Goal: Complete application form: Complete application form

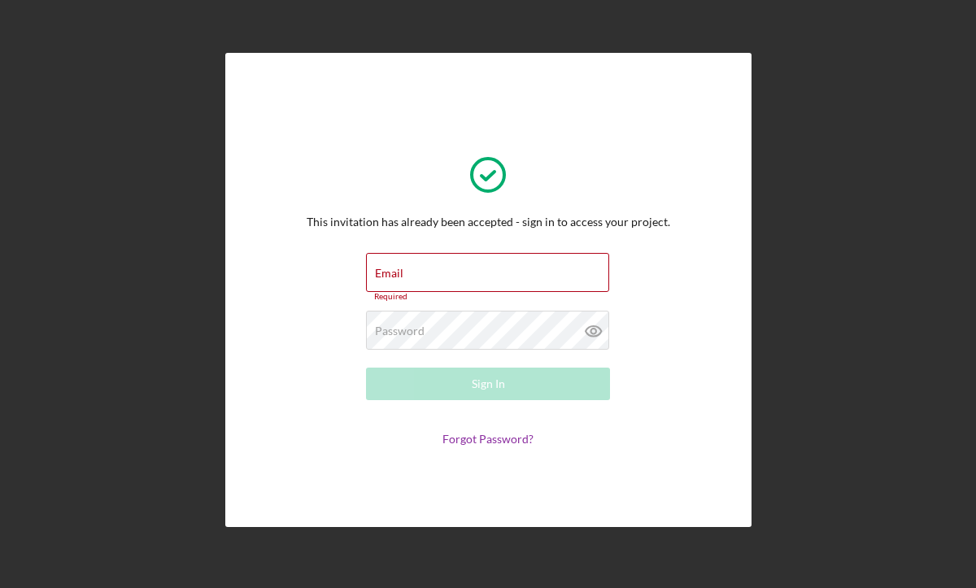
type input "edenino2001@yahoo.com"
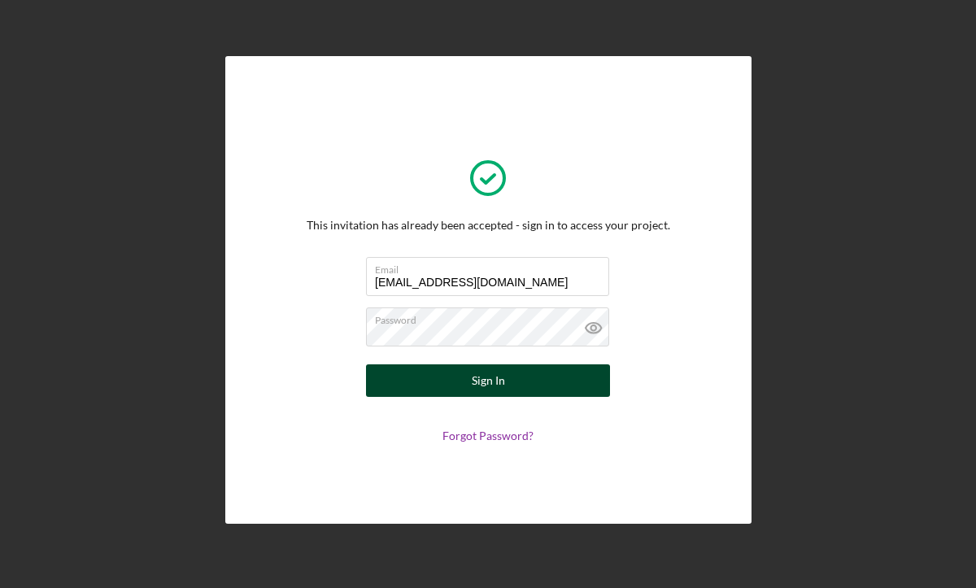
click at [489, 391] on div "Sign In" at bounding box center [488, 380] width 33 height 33
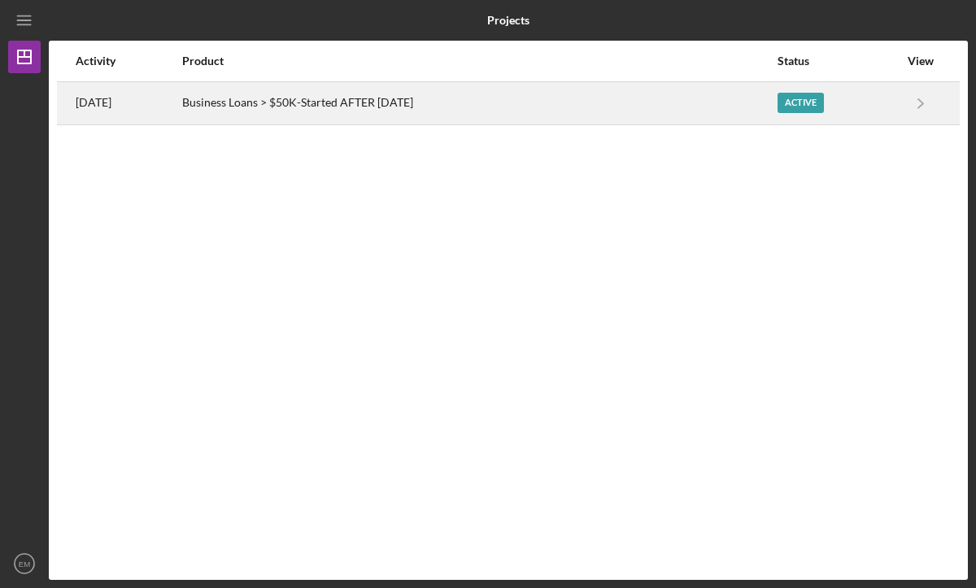
click at [813, 107] on div "Active" at bounding box center [801, 103] width 46 height 20
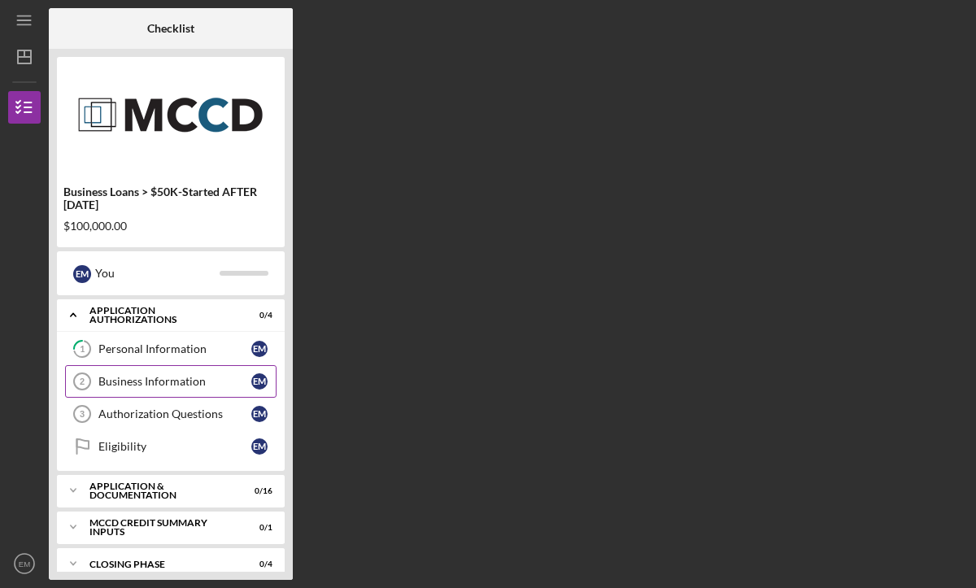
click at [146, 384] on div "Business Information" at bounding box center [174, 381] width 153 height 13
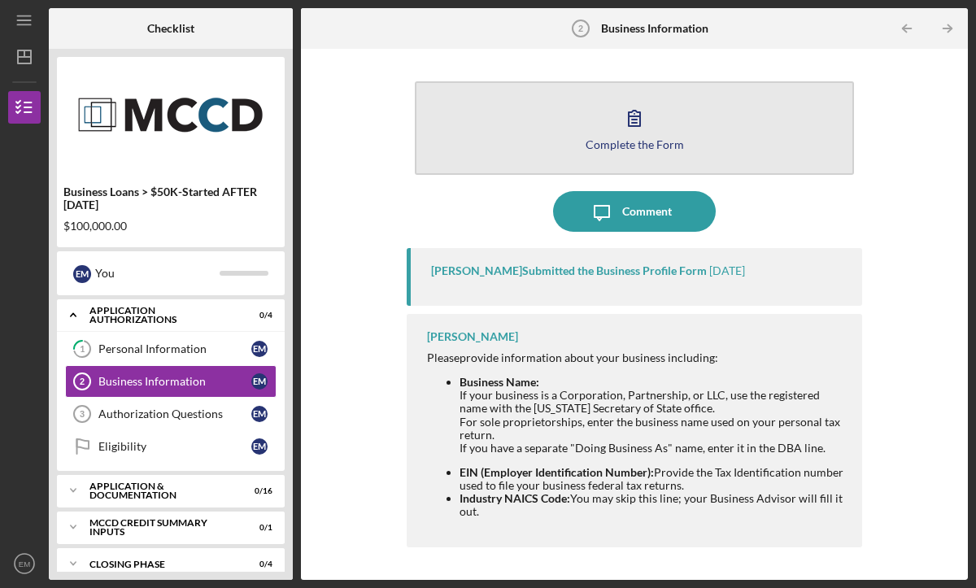
click at [644, 144] on div "Complete the Form" at bounding box center [635, 144] width 98 height 12
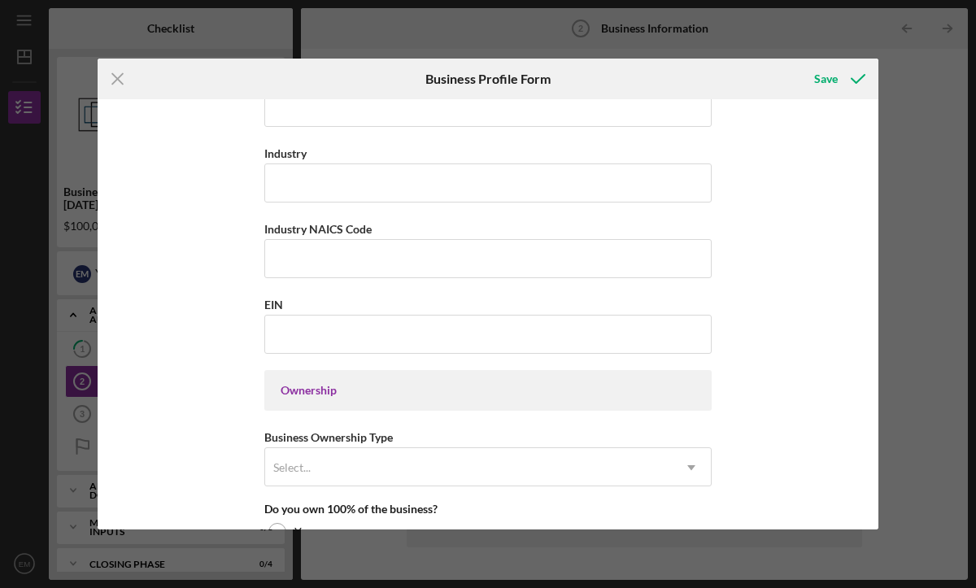
scroll to position [490, 0]
click at [423, 341] on input "EIN" at bounding box center [487, 332] width 447 height 39
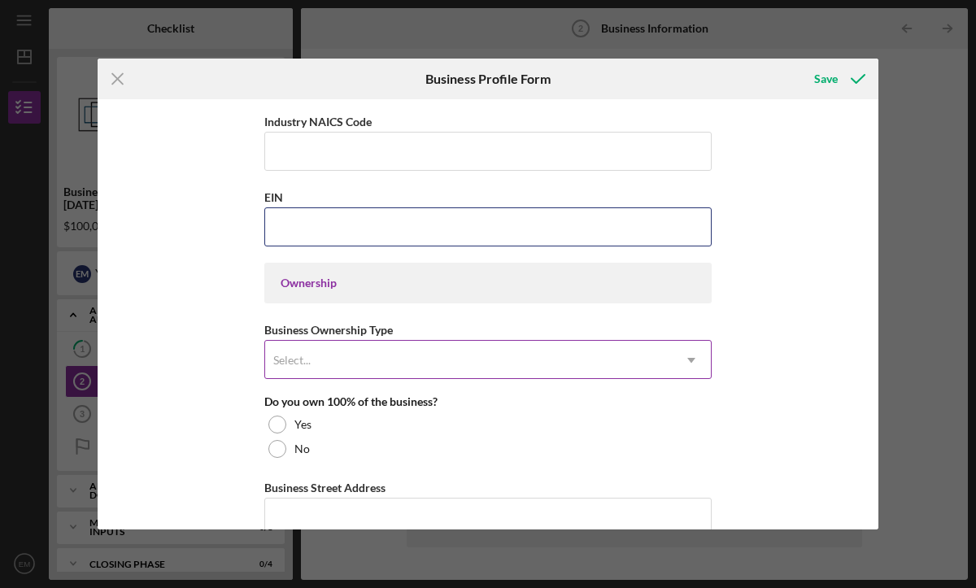
scroll to position [601, 0]
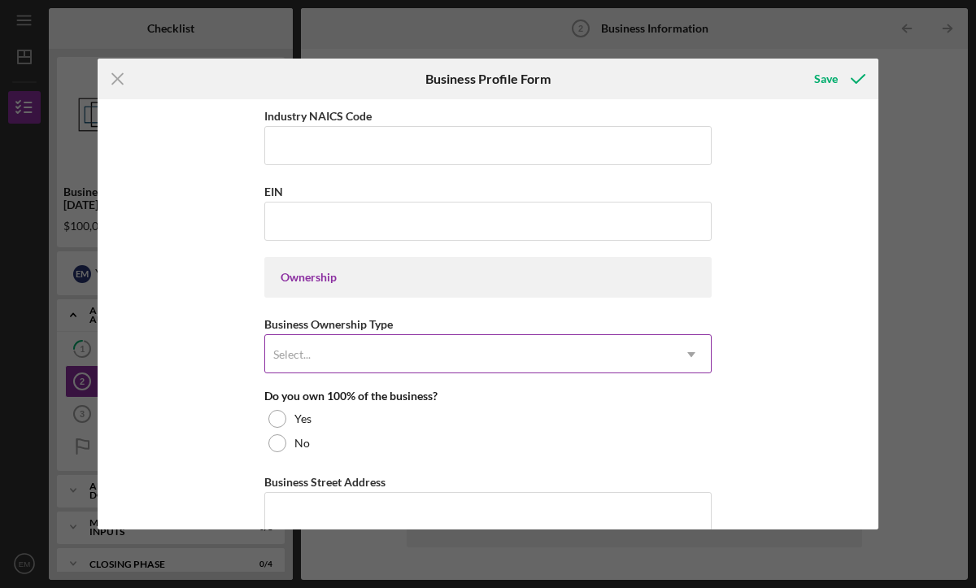
click at [490, 363] on div "Select..." at bounding box center [468, 354] width 407 height 37
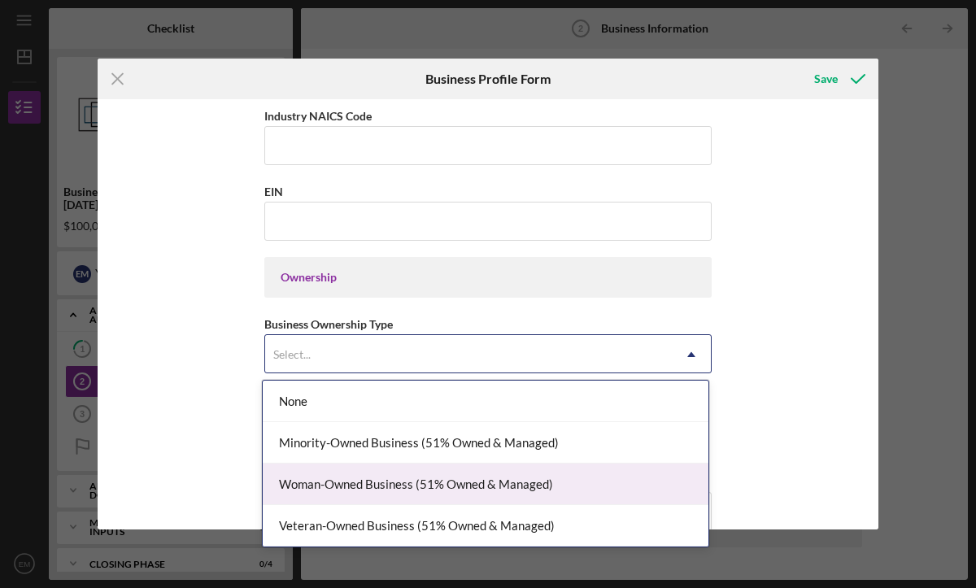
click at [450, 484] on div "Woman-Owned Business (51% Owned & Managed)" at bounding box center [486, 484] width 446 height 41
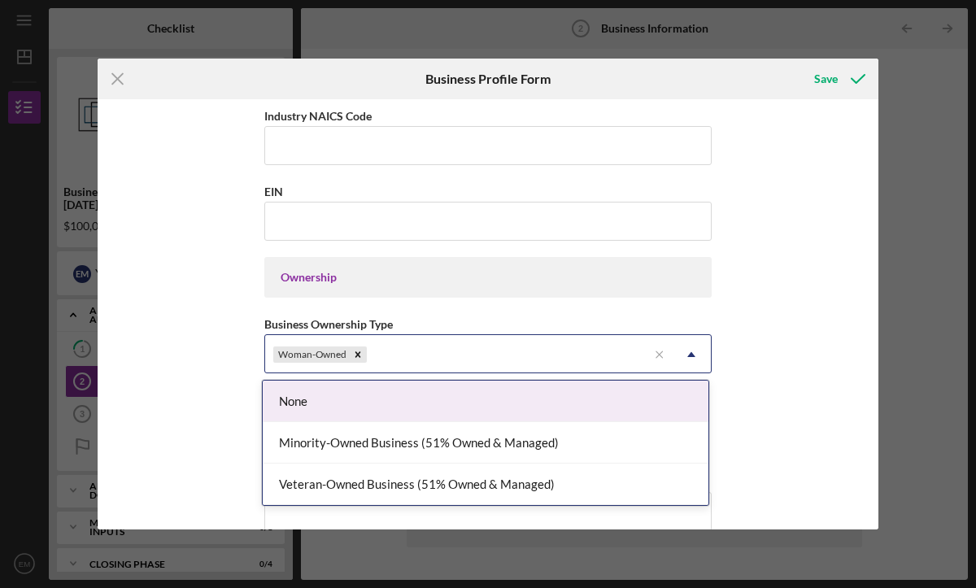
click at [557, 362] on div "Woman-Owned" at bounding box center [456, 354] width 382 height 37
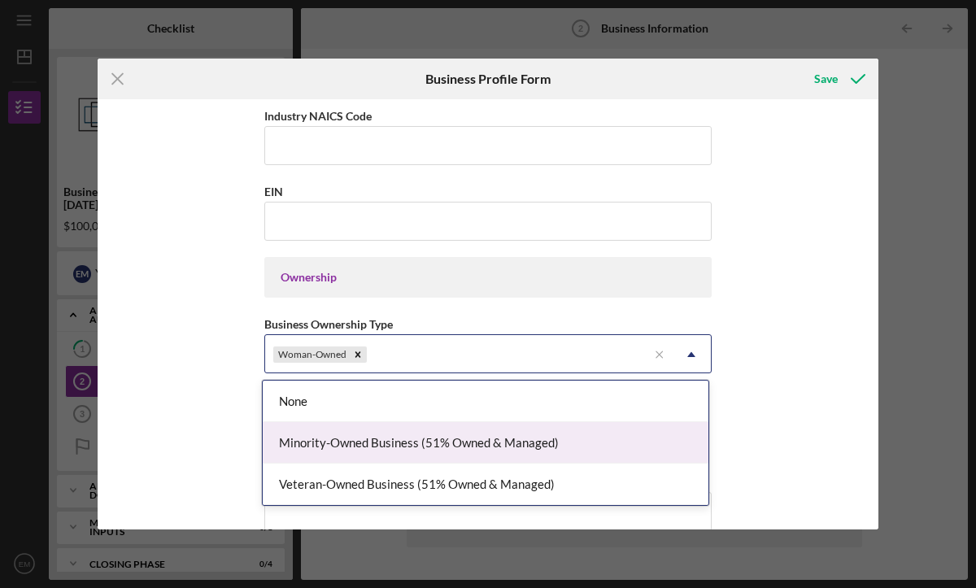
click at [484, 438] on div "Minority-Owned Business (51% Owned & Managed)" at bounding box center [486, 442] width 446 height 41
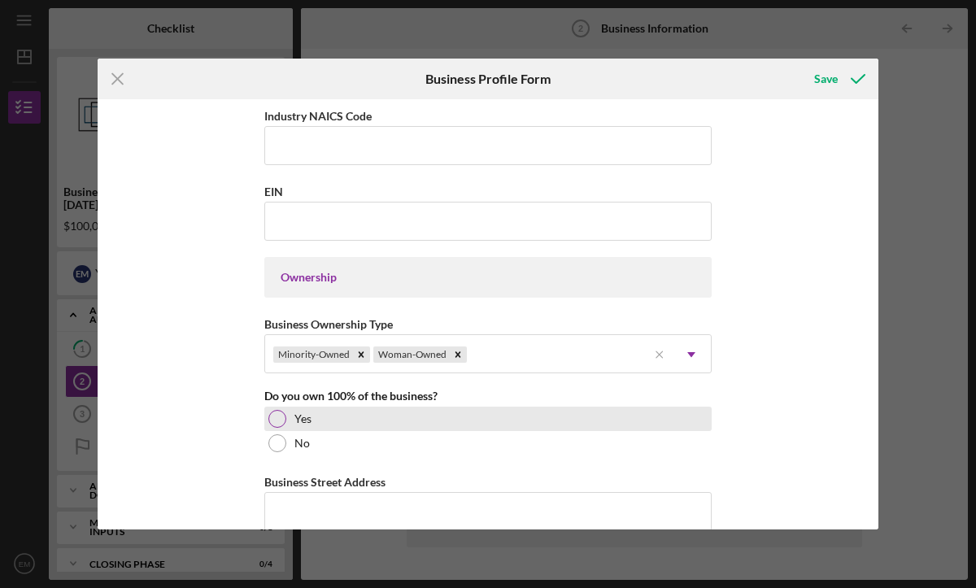
click at [279, 423] on div at bounding box center [277, 419] width 18 height 18
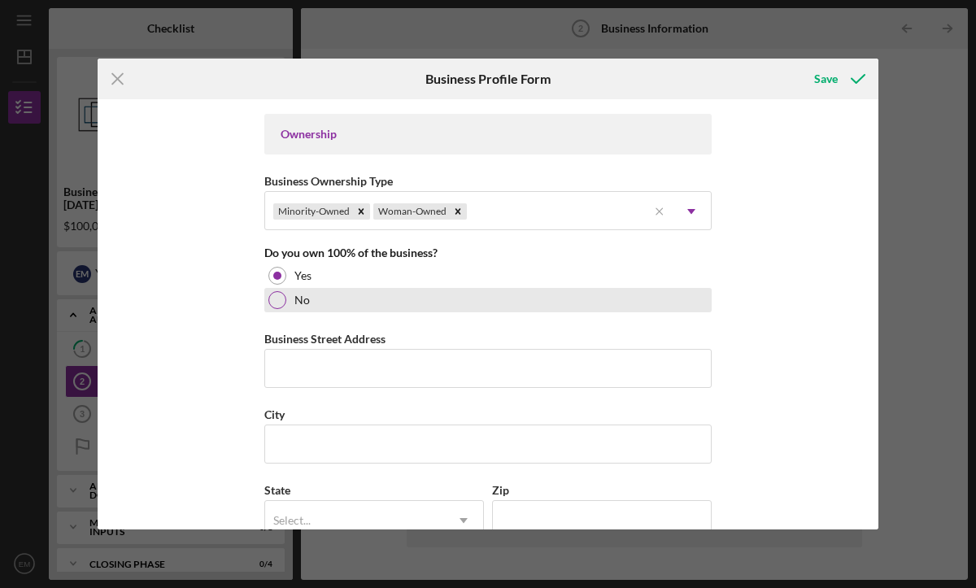
scroll to position [759, 0]
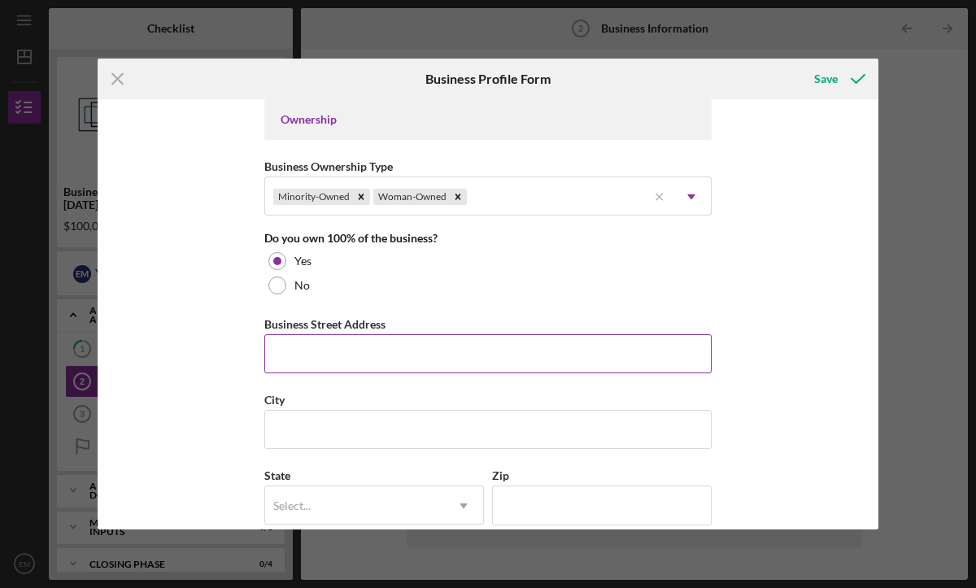
click at [417, 362] on input "Business Street Address" at bounding box center [487, 353] width 447 height 39
type input "980 Garden View Dr"
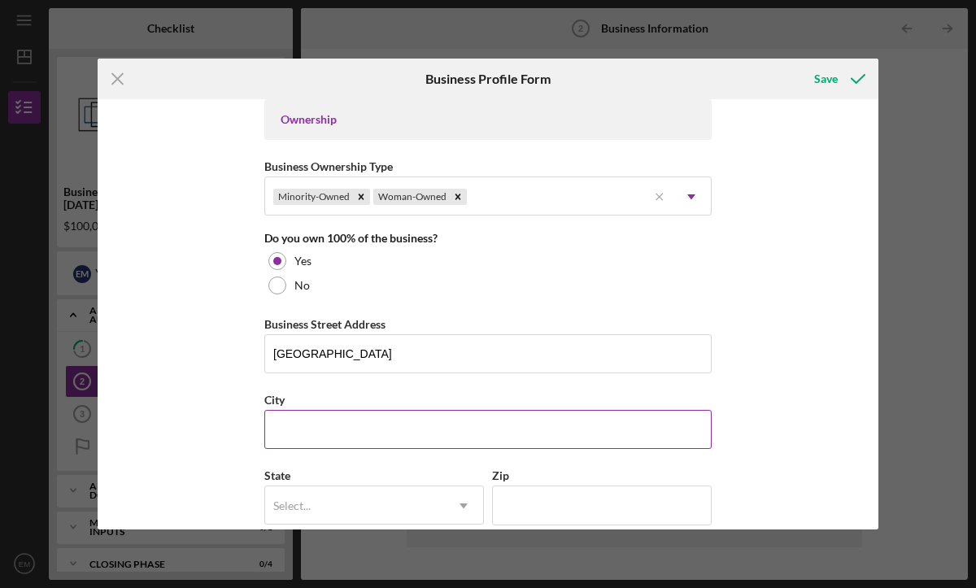
click at [397, 442] on input "City" at bounding box center [487, 429] width 447 height 39
type input "Apple Vallye"
type input "MN"
type input "55124"
type input "MN"
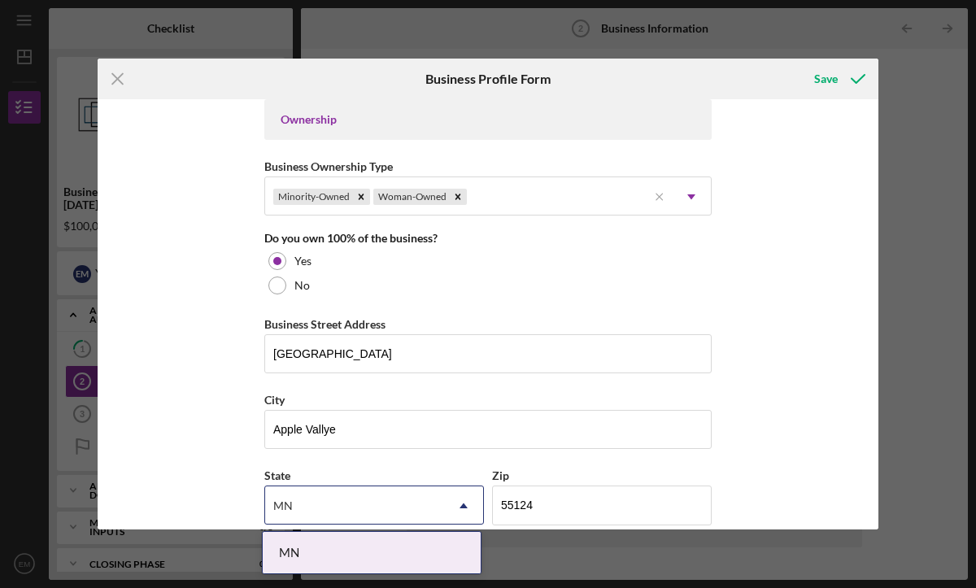
click at [783, 399] on div "Business Name Eden Photography & Event Decor L.L.C. DBA Eden's Party Supply Bus…" at bounding box center [488, 314] width 781 height 430
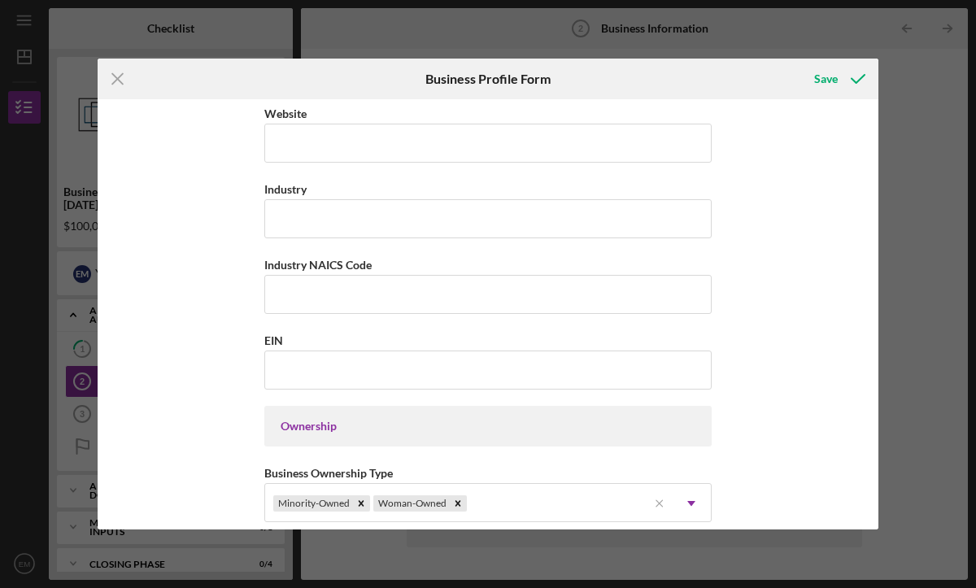
scroll to position [440, 0]
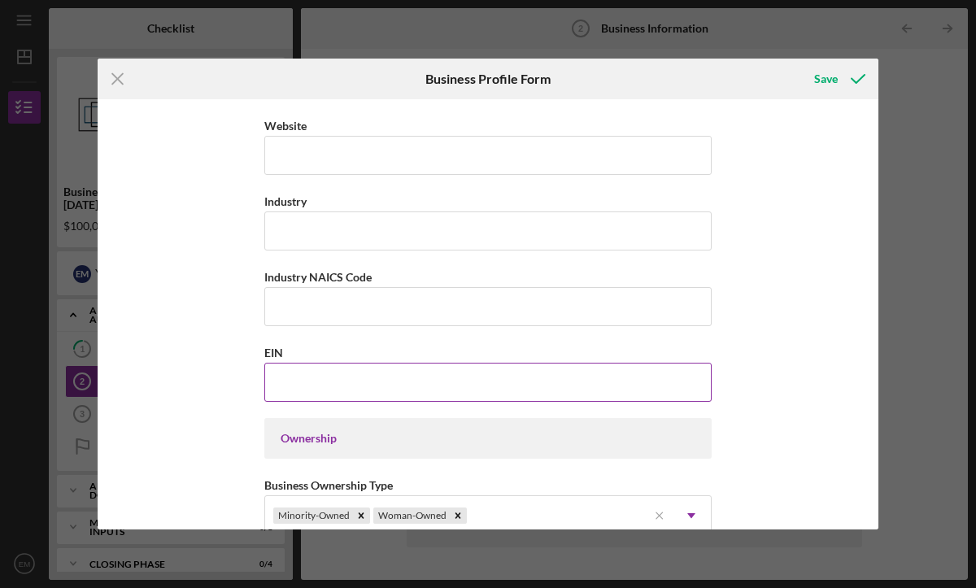
click at [378, 385] on input "EIN" at bounding box center [487, 382] width 447 height 39
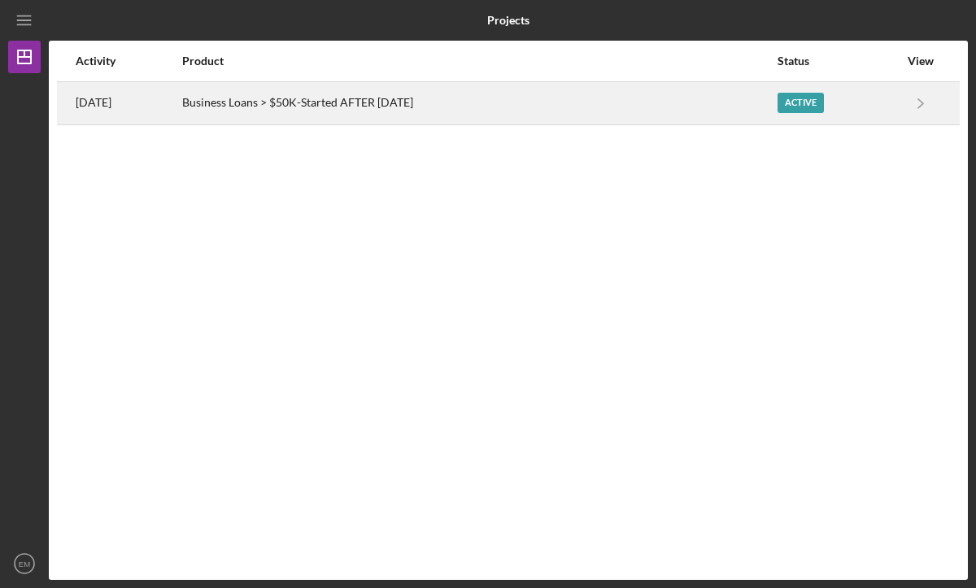
click at [794, 107] on div "Active" at bounding box center [801, 103] width 46 height 20
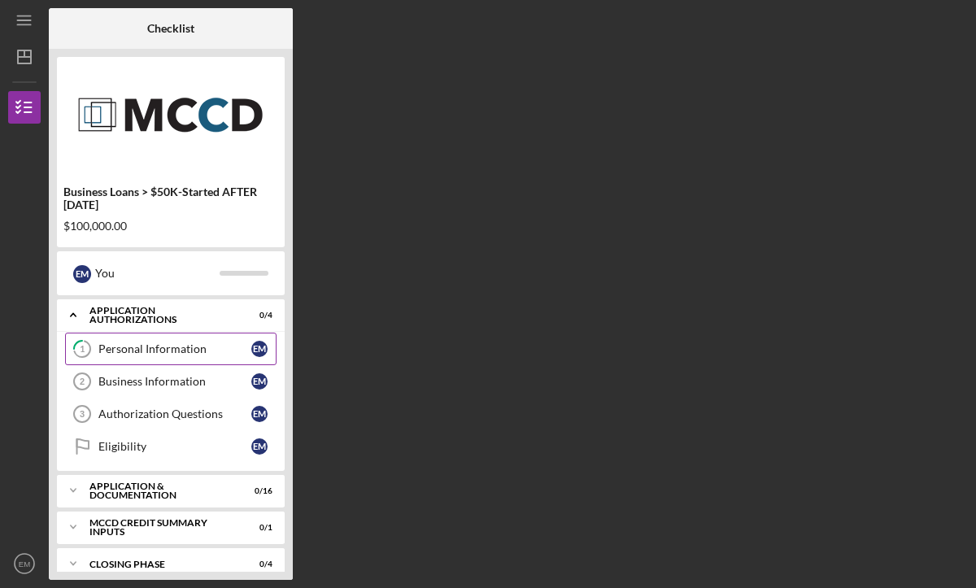
click at [161, 348] on div "Personal Information" at bounding box center [174, 348] width 153 height 13
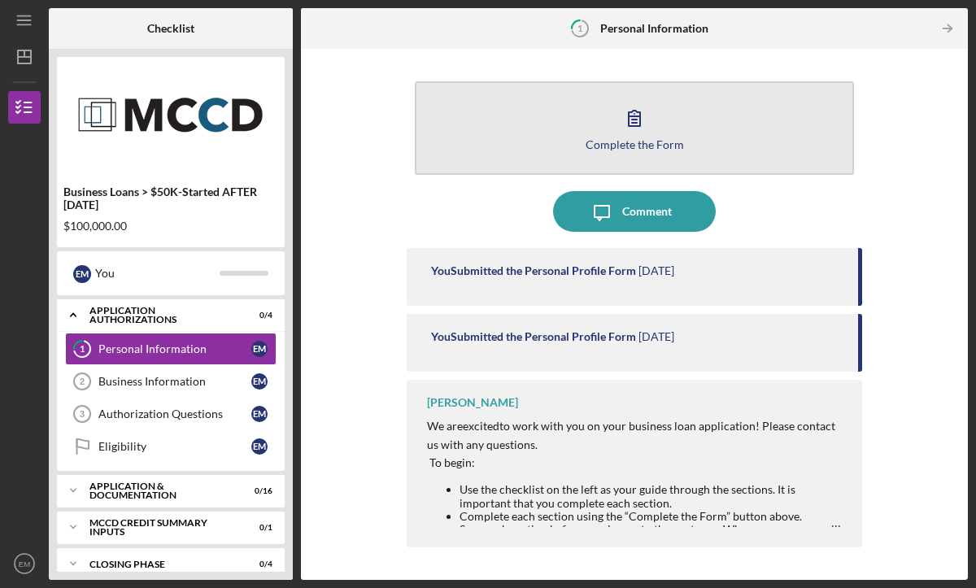
click at [640, 142] on div "Complete the Form" at bounding box center [635, 144] width 98 height 12
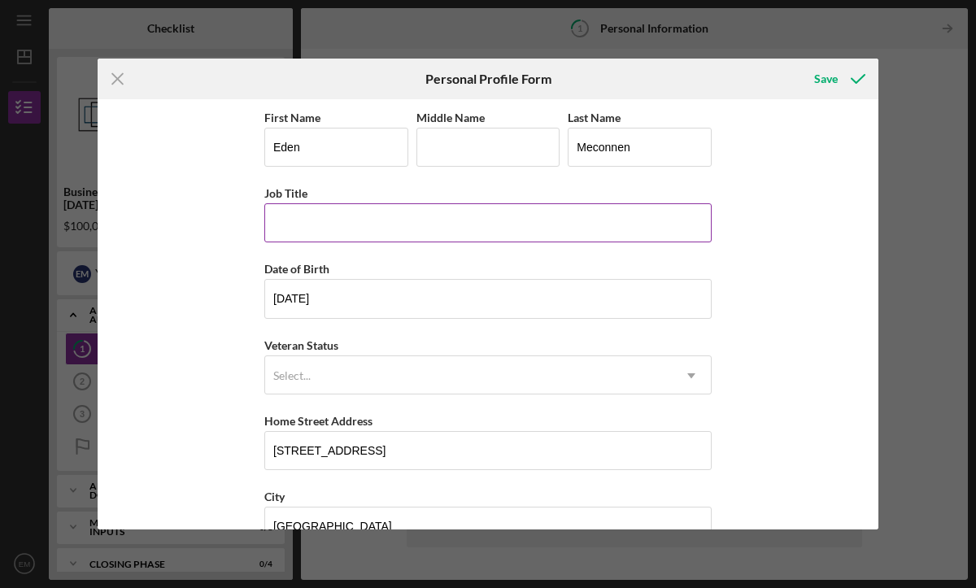
click at [422, 222] on input "Job Title" at bounding box center [487, 222] width 447 height 39
type input "Owner / Manager"
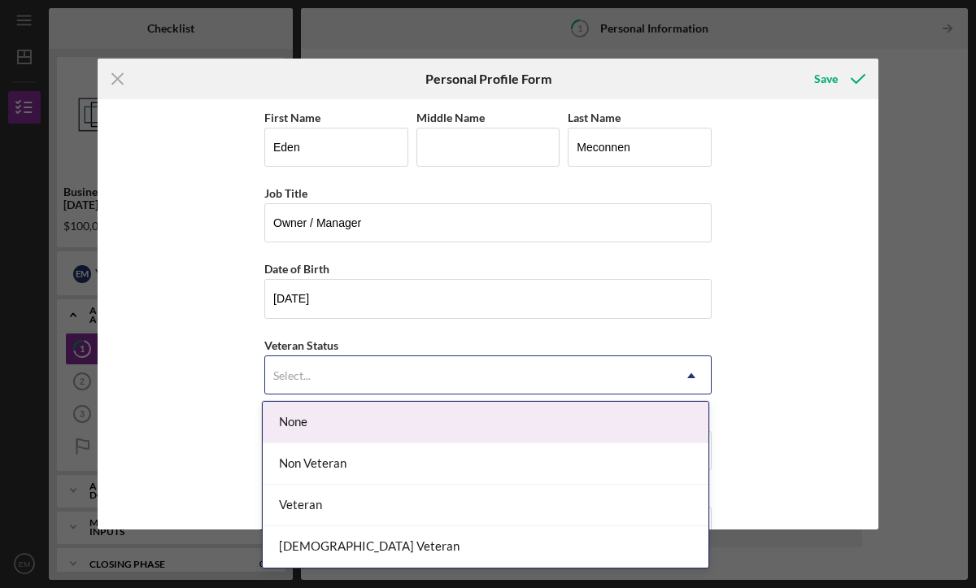
click at [366, 377] on div "Select..." at bounding box center [468, 375] width 407 height 37
click at [339, 421] on div "None" at bounding box center [486, 422] width 446 height 41
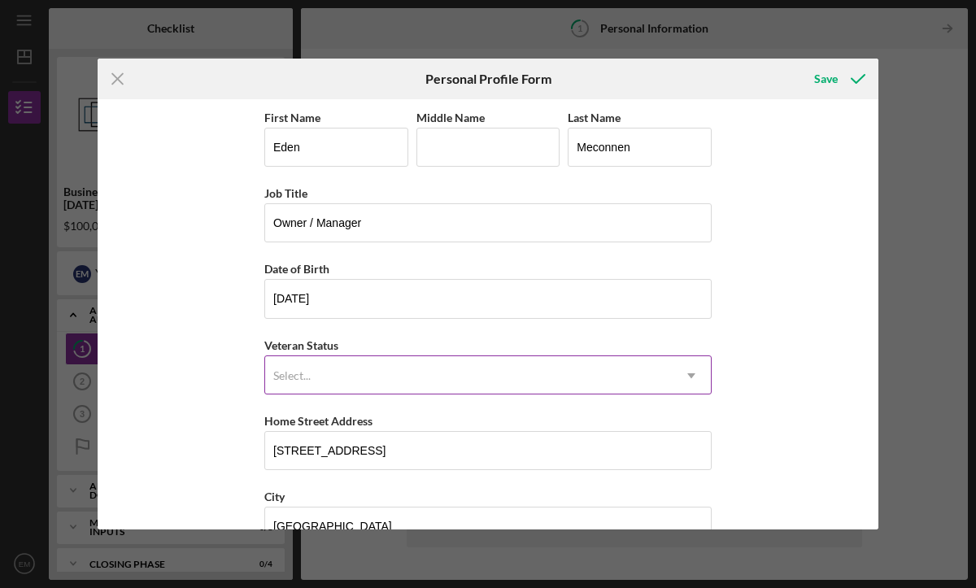
click at [339, 378] on div "Select..." at bounding box center [468, 375] width 407 height 37
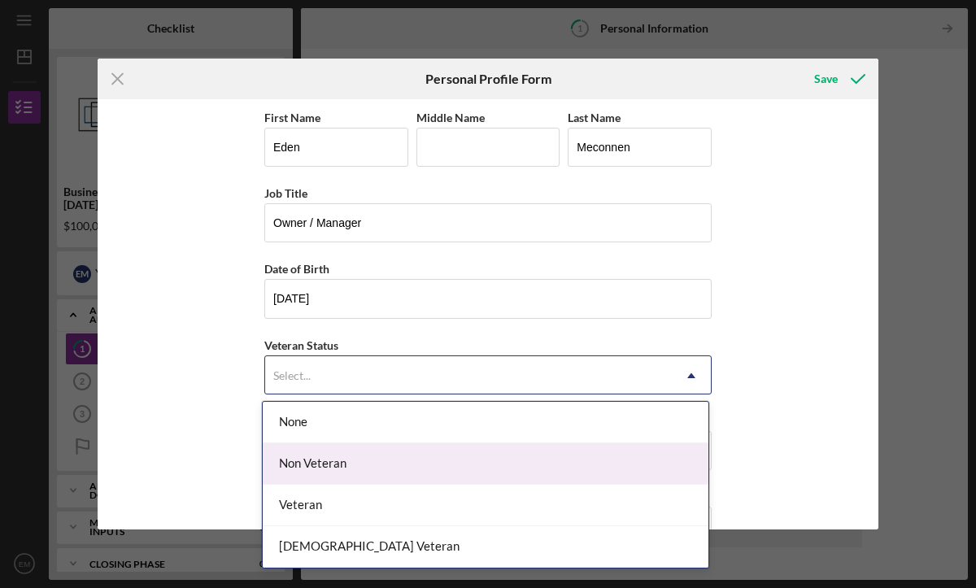
click at [331, 463] on div "Non Veteran" at bounding box center [486, 463] width 446 height 41
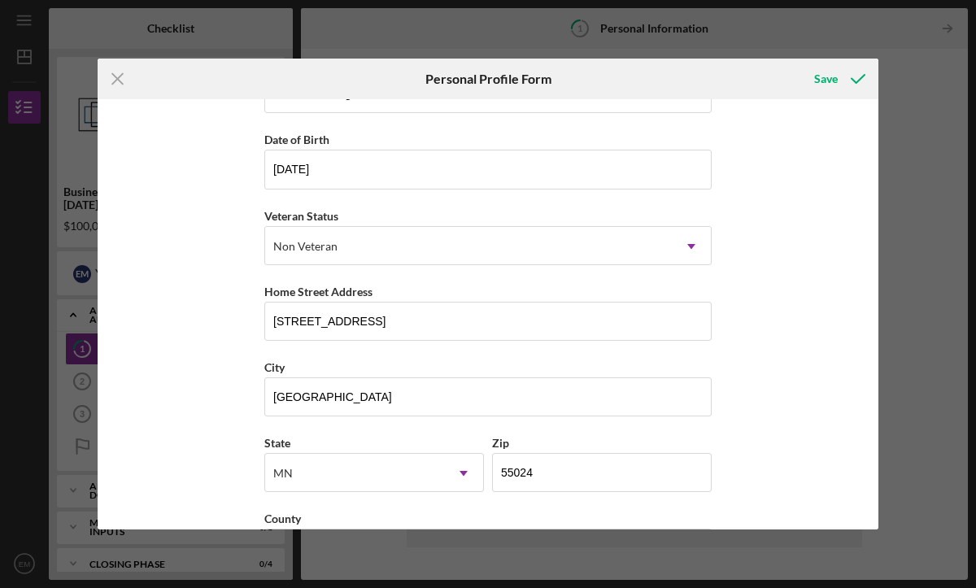
scroll to position [192, 0]
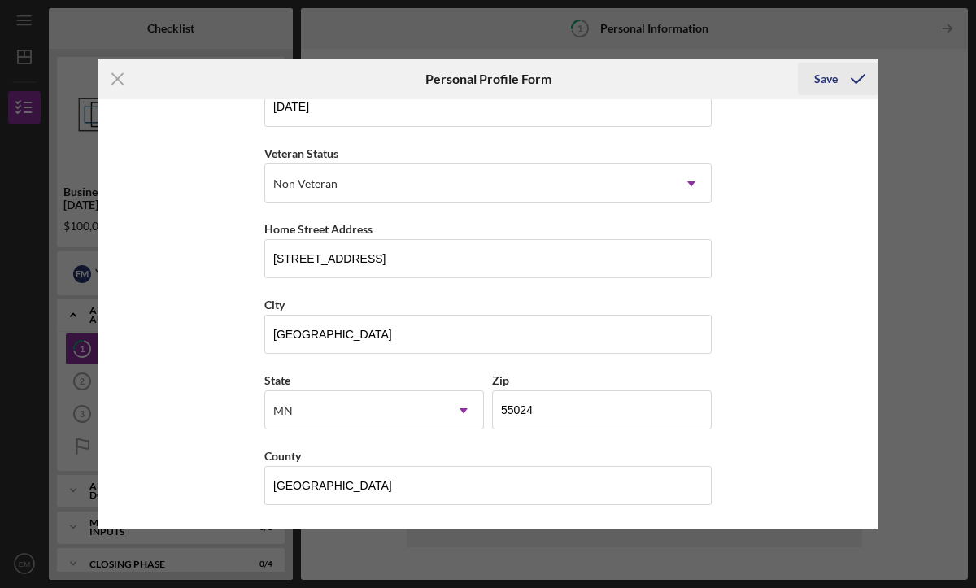
click at [823, 80] on div "Save" at bounding box center [826, 79] width 24 height 33
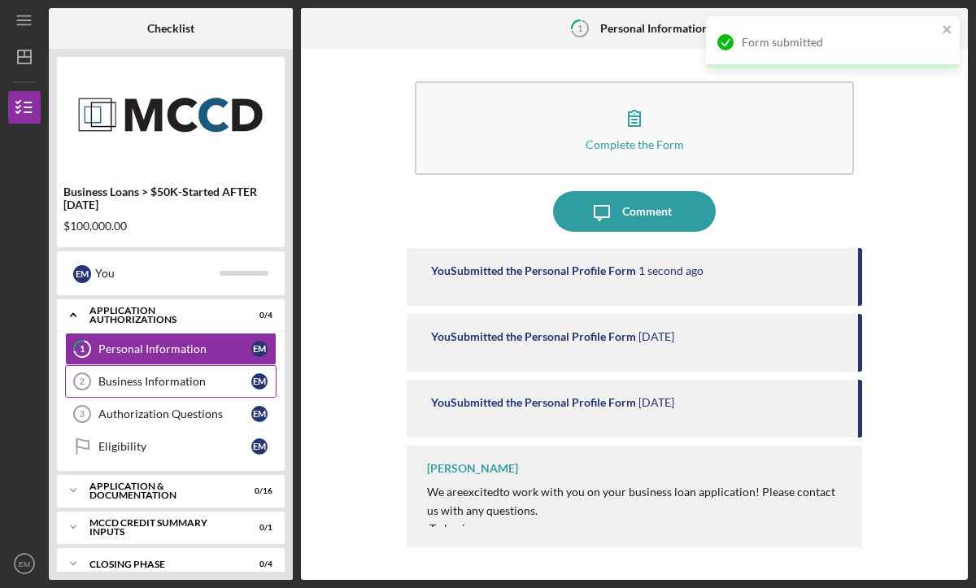
click at [151, 384] on div "Business Information" at bounding box center [174, 381] width 153 height 13
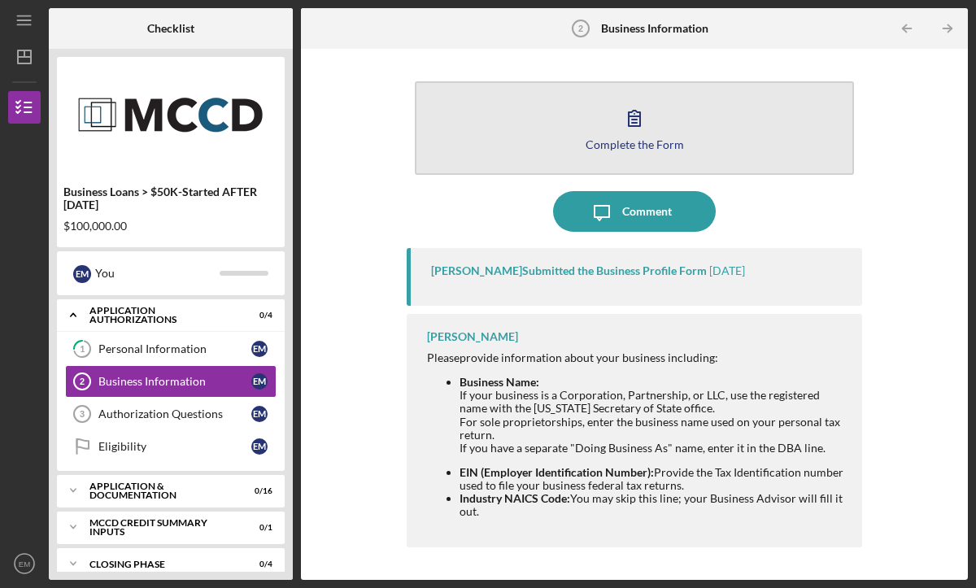
click at [672, 140] on div "Complete the Form" at bounding box center [635, 144] width 98 height 12
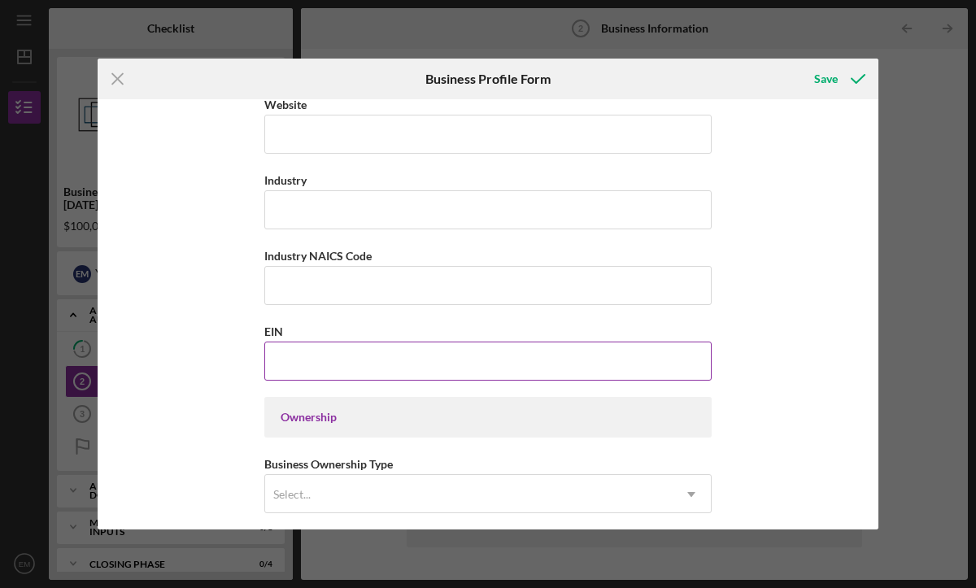
scroll to position [486, 0]
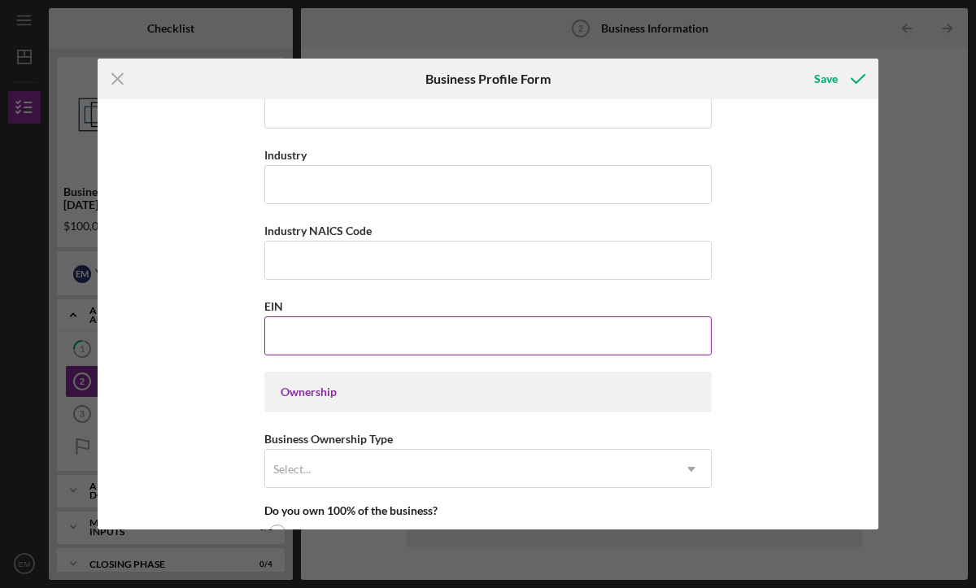
click at [368, 342] on input "EIN" at bounding box center [487, 335] width 447 height 39
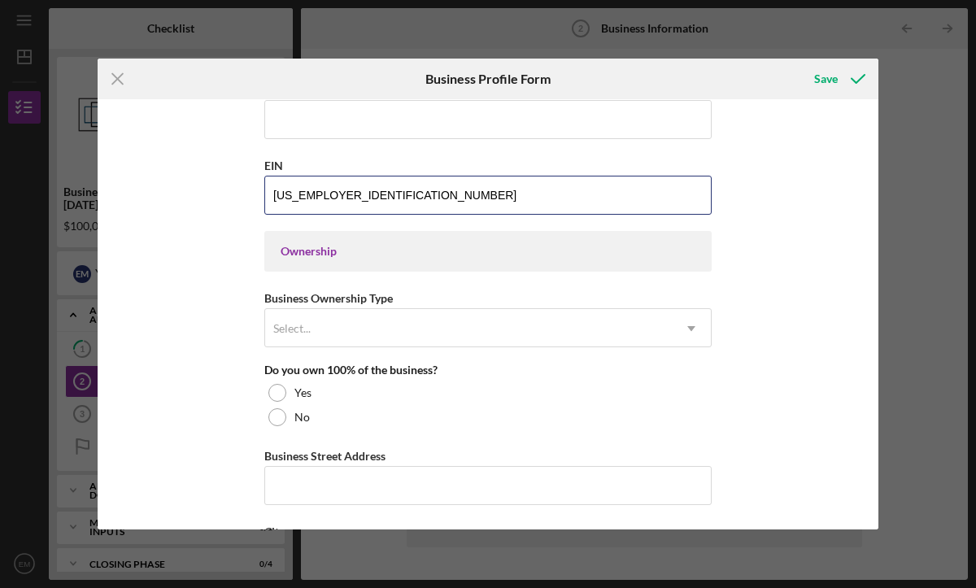
scroll to position [628, 0]
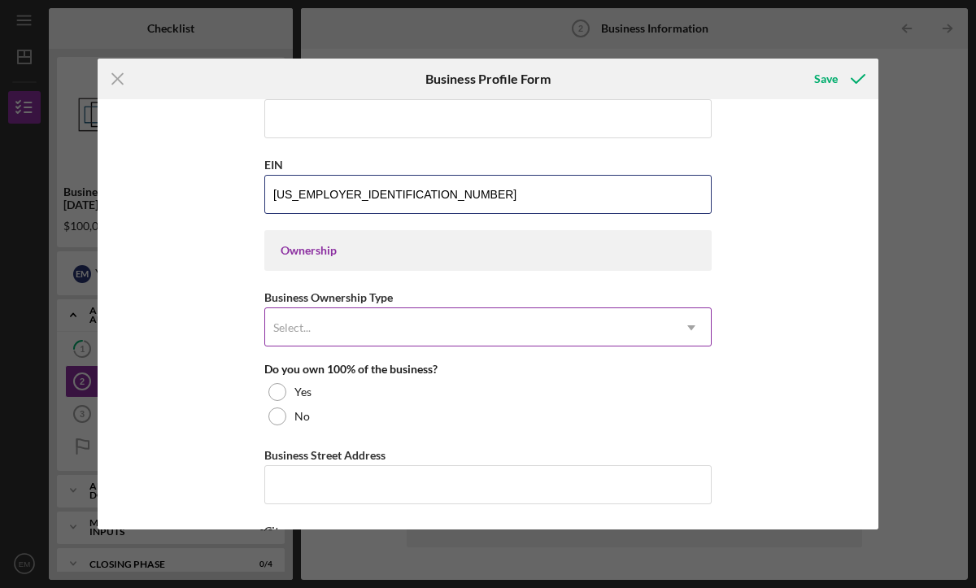
type input "[US_EMPLOYER_IDENTIFICATION_NUMBER]"
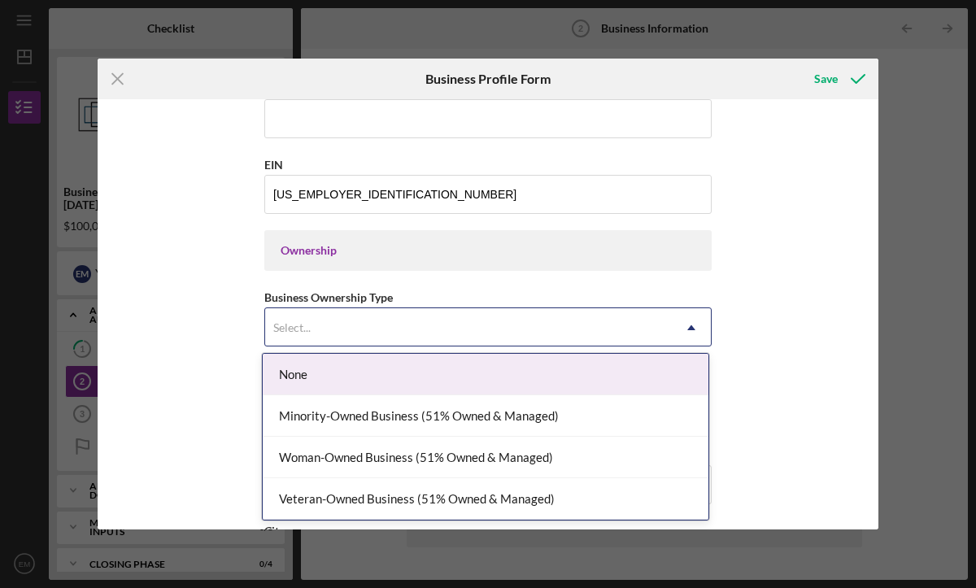
click at [417, 334] on div "Select..." at bounding box center [468, 327] width 407 height 37
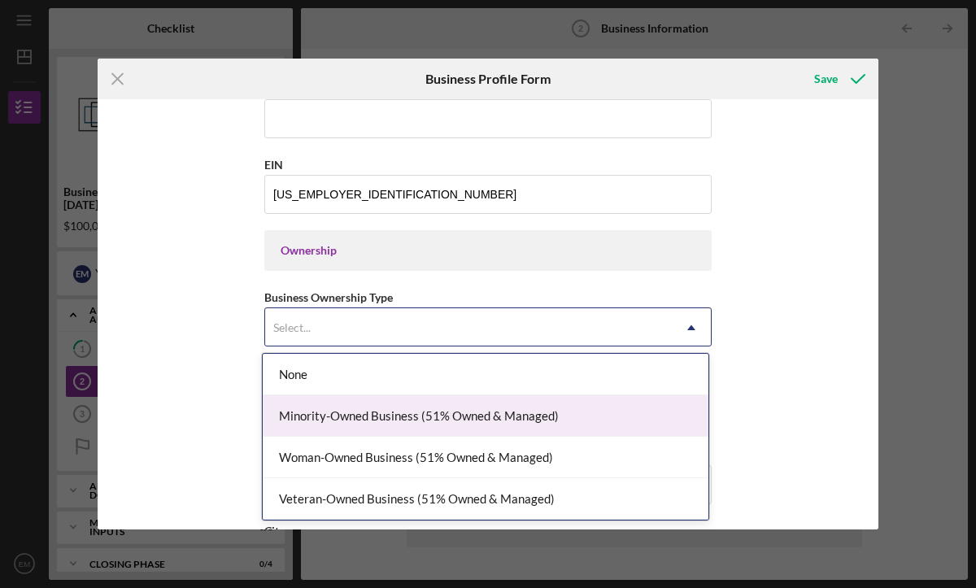
click at [429, 417] on div "Minority-Owned Business (51% Owned & Managed)" at bounding box center [486, 415] width 446 height 41
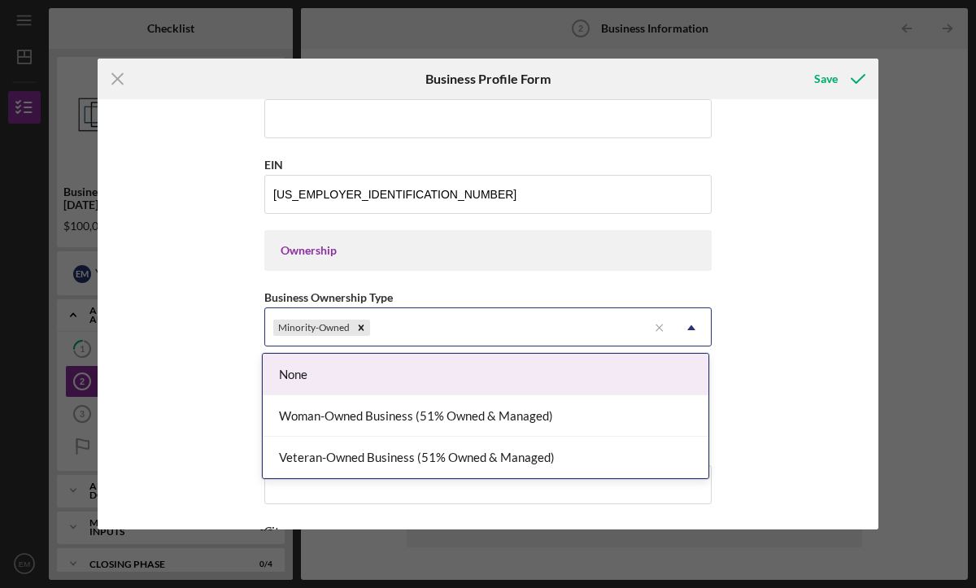
click at [422, 338] on div "Minority-Owned" at bounding box center [456, 327] width 382 height 37
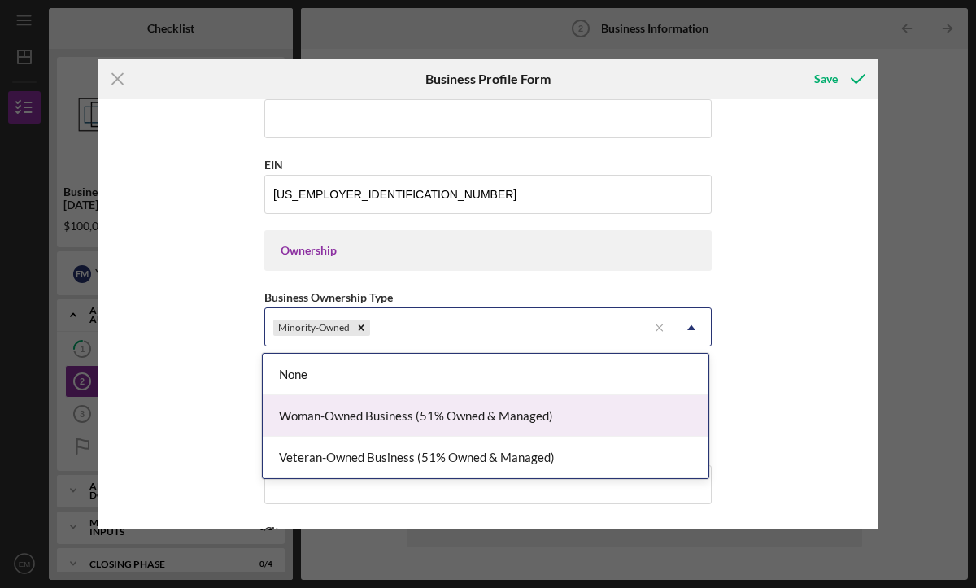
click at [382, 425] on div "Woman-Owned Business (51% Owned & Managed)" at bounding box center [486, 415] width 446 height 41
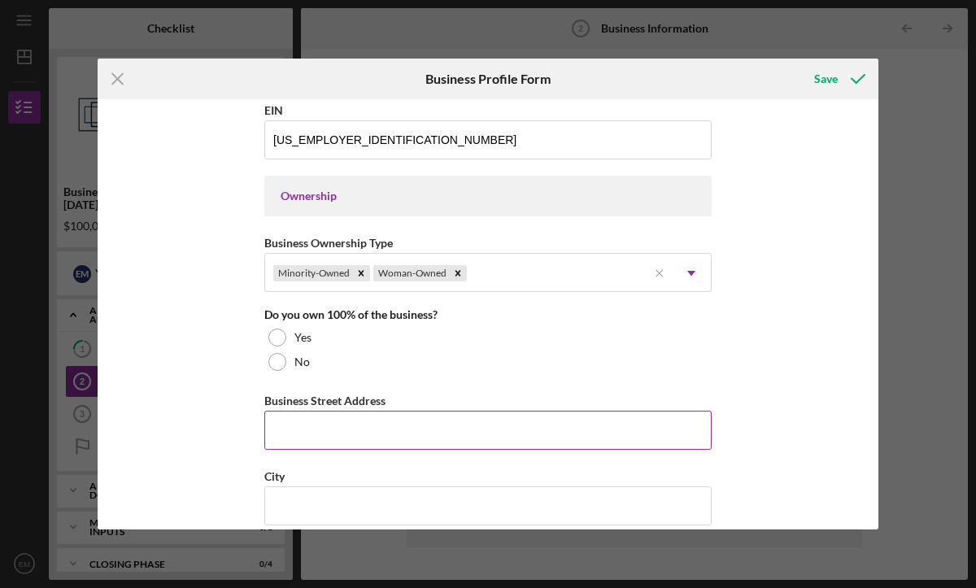
scroll to position [688, 0]
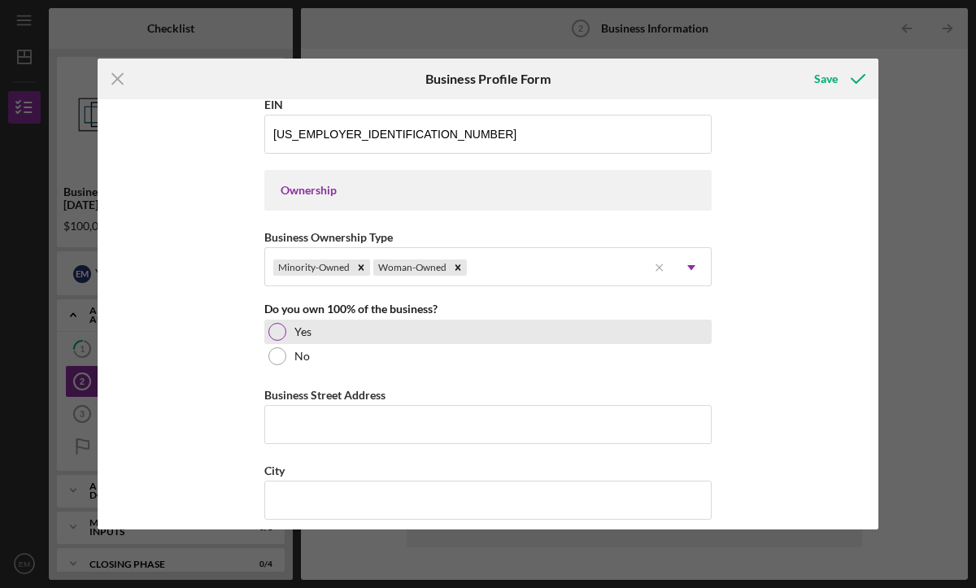
click at [277, 331] on div at bounding box center [277, 332] width 18 height 18
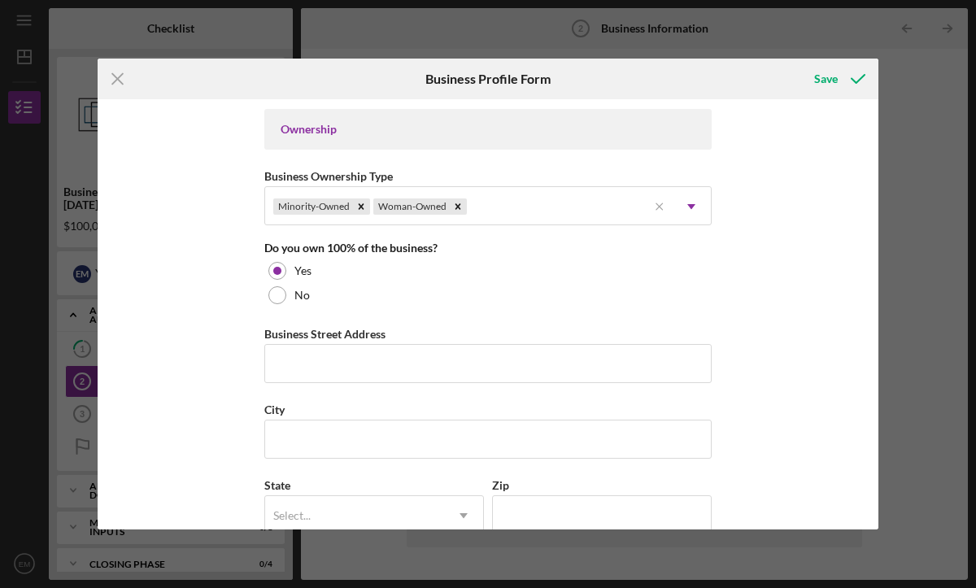
scroll to position [751, 0]
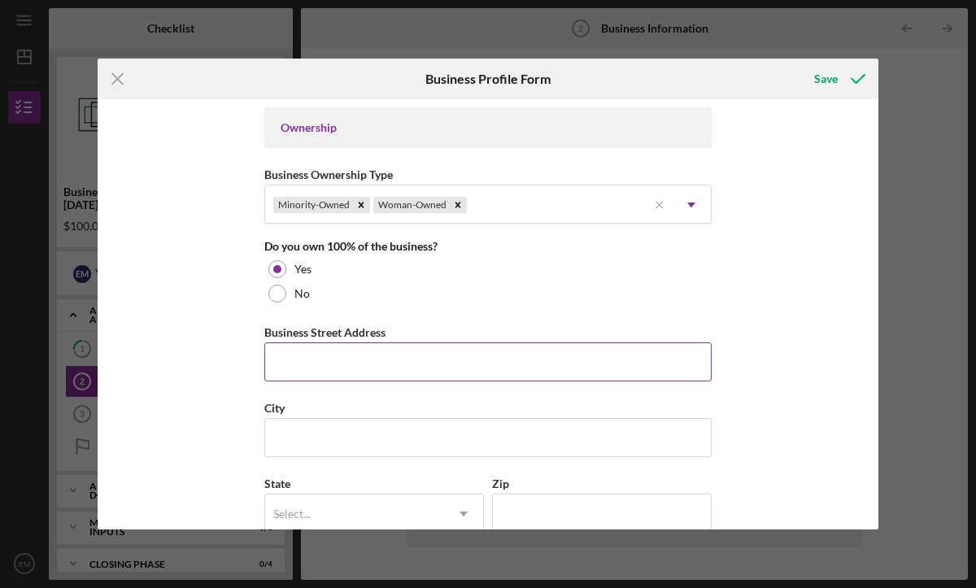
click at [402, 369] on input "Business Street Address" at bounding box center [487, 361] width 447 height 39
type input "980 Gardenview Dr"
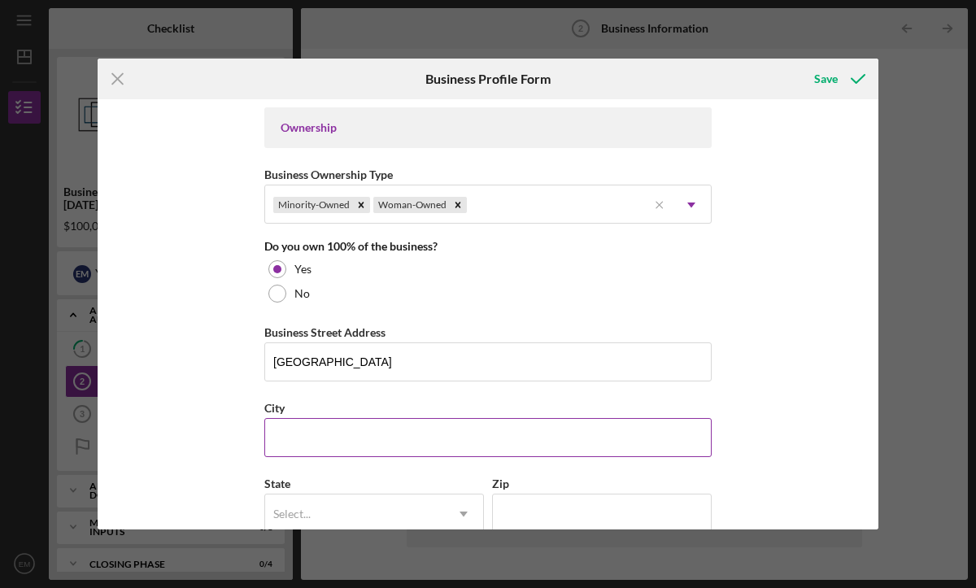
click at [404, 431] on input "City" at bounding box center [487, 437] width 447 height 39
type input "Apple Vallye"
type input "MN"
type input "55124"
type input "MN"
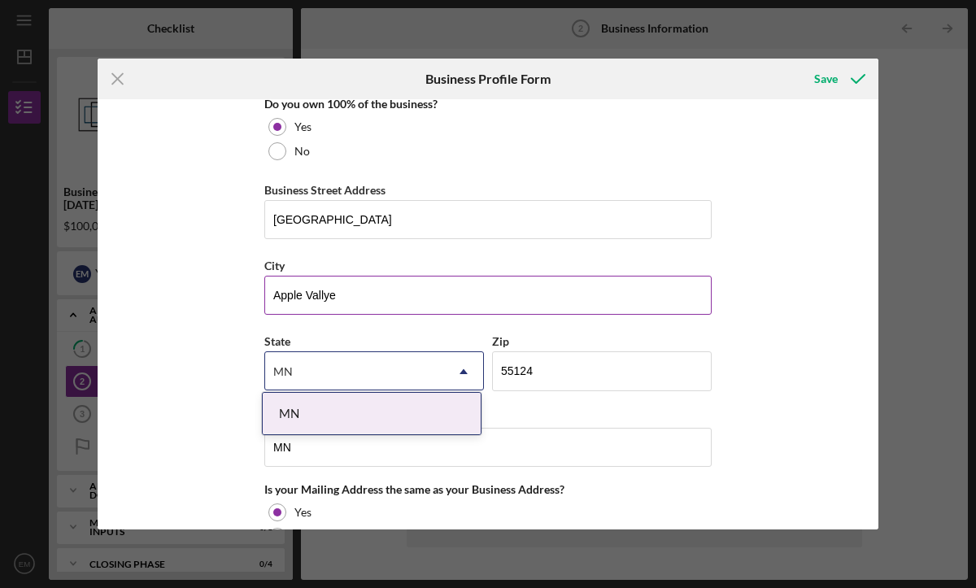
scroll to position [903, 0]
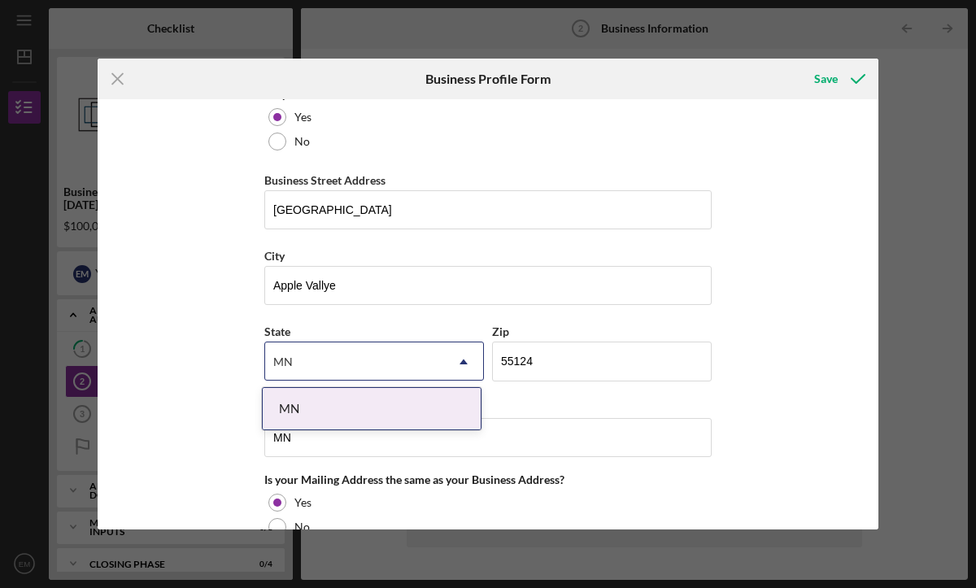
click at [340, 416] on div "MN" at bounding box center [372, 408] width 218 height 41
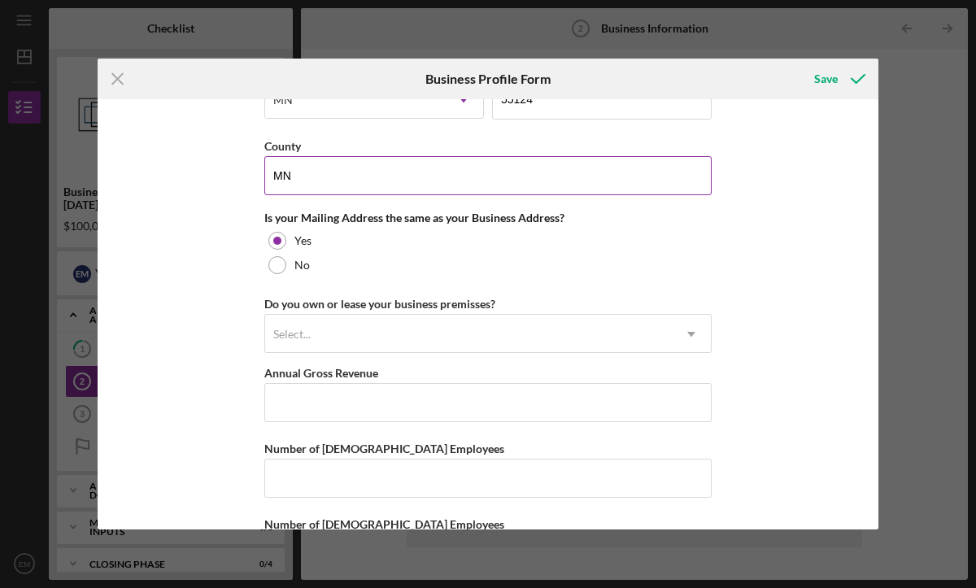
scroll to position [1163, 0]
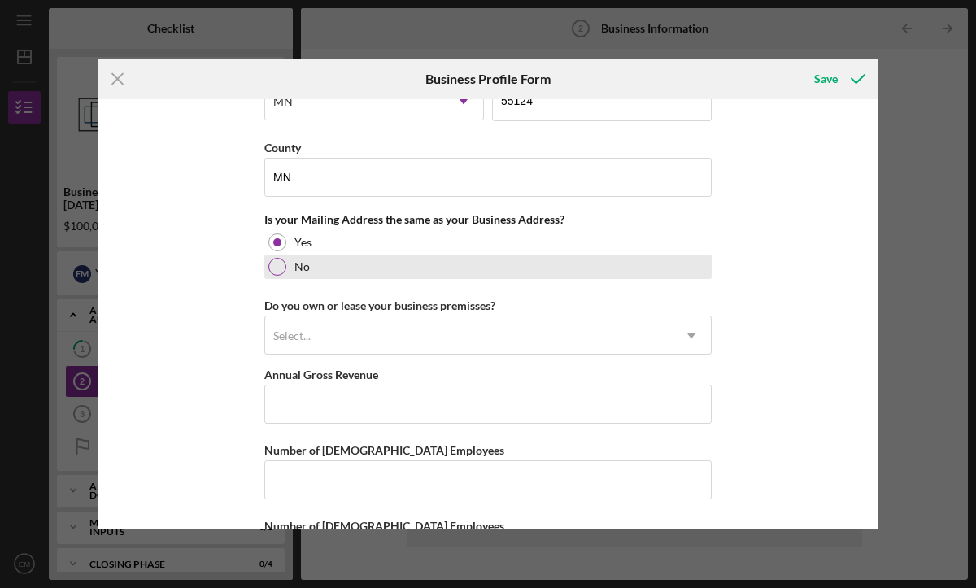
click at [276, 268] on div at bounding box center [277, 267] width 18 height 18
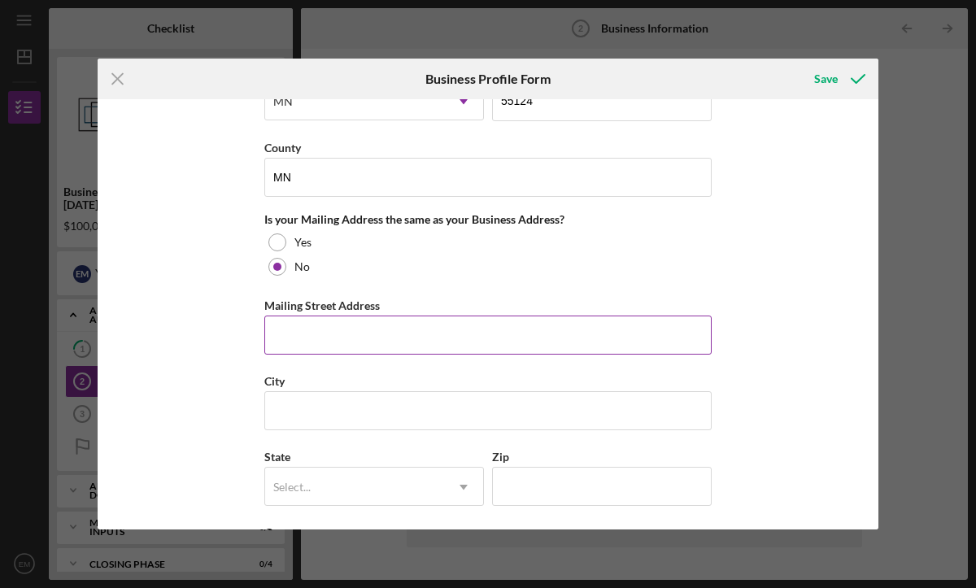
click at [303, 346] on input "Mailing Street Address" at bounding box center [487, 335] width 447 height 39
type input "18645 Dulcimer Court"
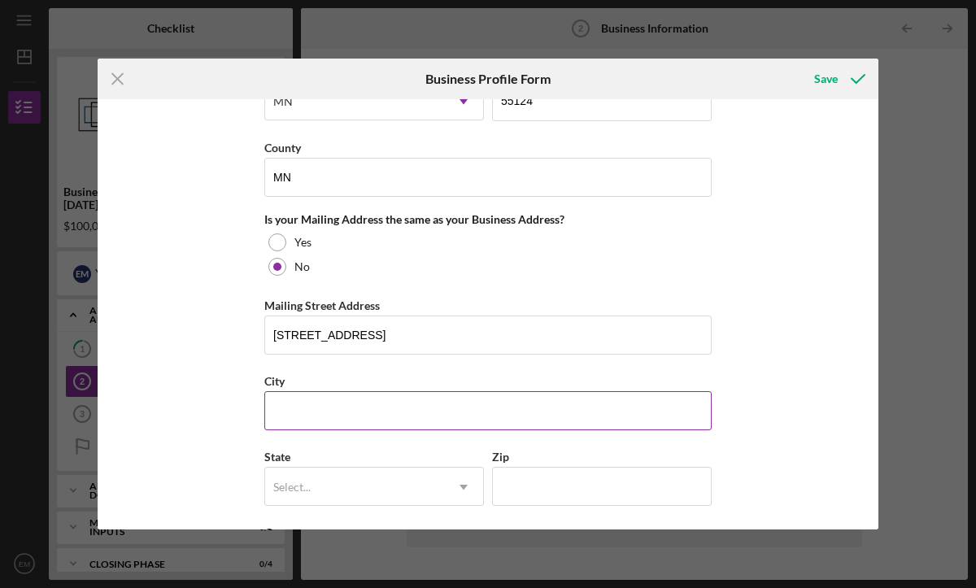
click at [425, 416] on input "City" at bounding box center [487, 410] width 447 height 39
type input "Farmington"
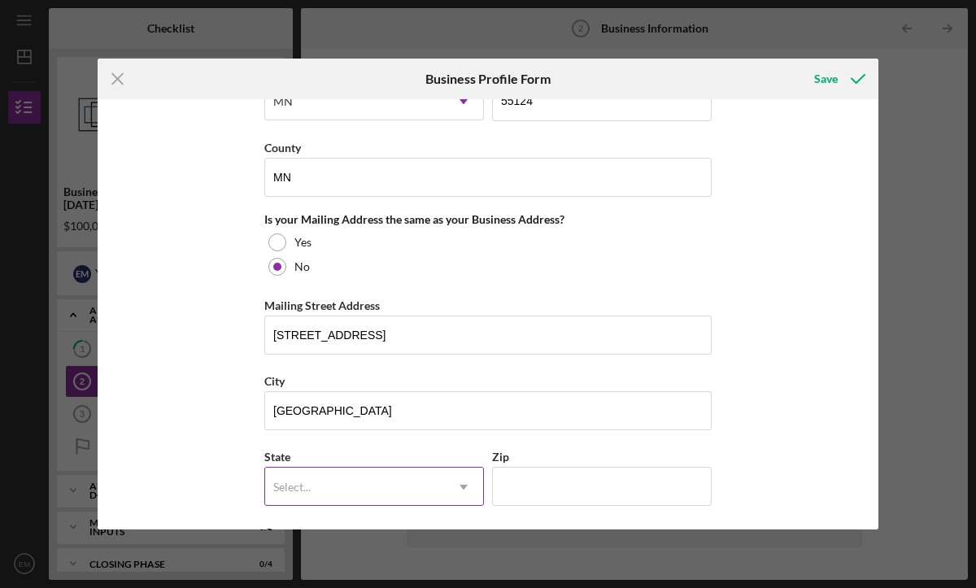
click at [423, 484] on div "Select..." at bounding box center [354, 487] width 179 height 37
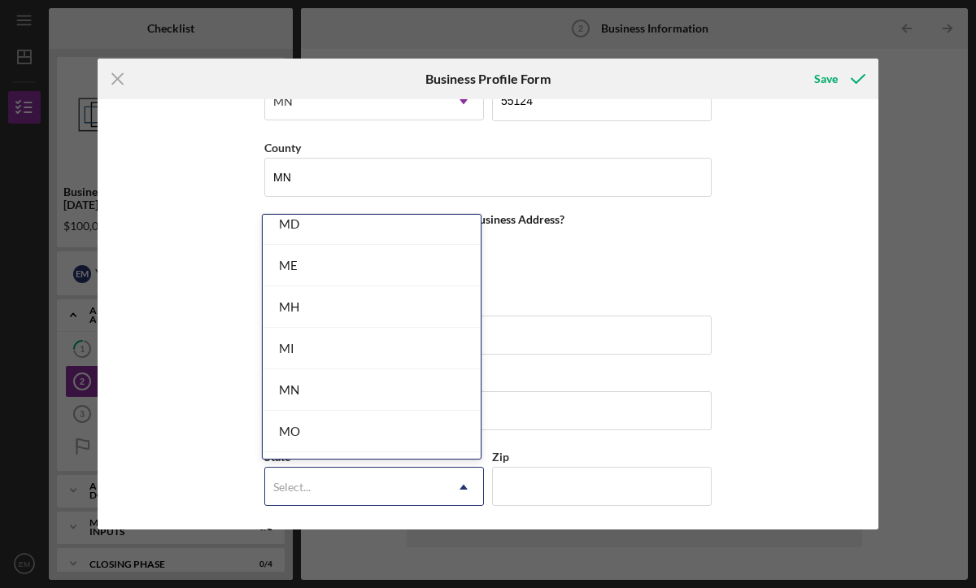
scroll to position [1262, 0]
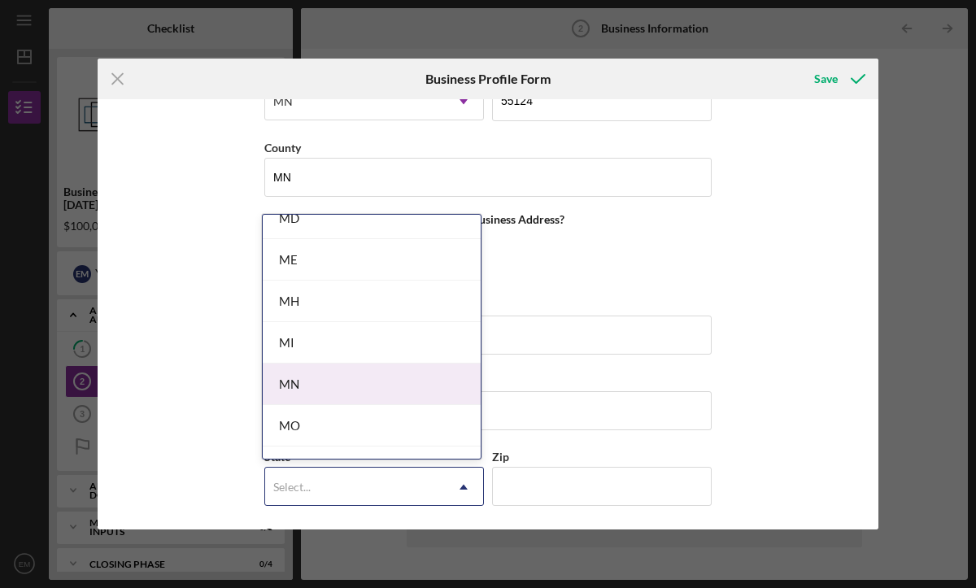
click at [373, 373] on div "MN" at bounding box center [372, 384] width 218 height 41
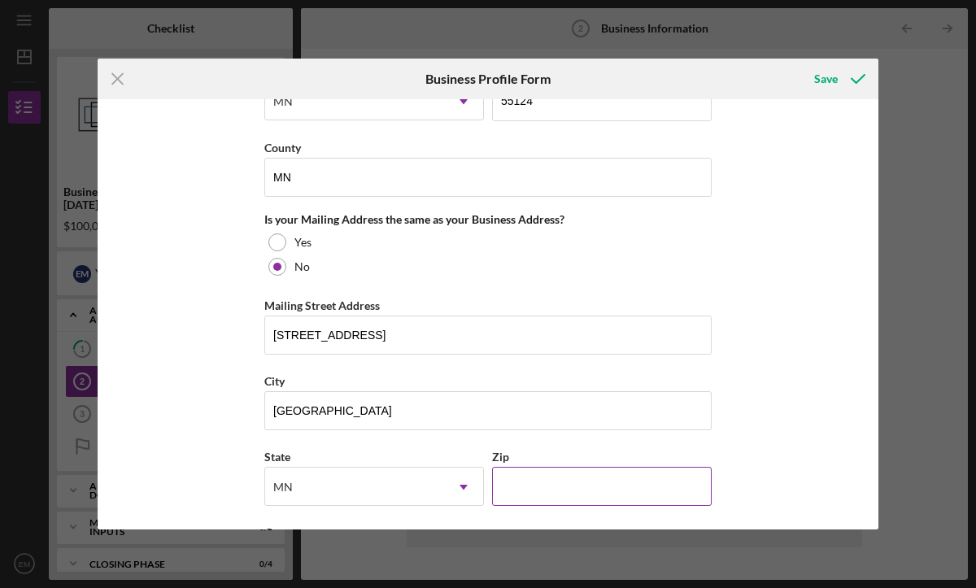
click at [508, 484] on input "Zip" at bounding box center [602, 486] width 220 height 39
type input "55024"
type input "MN"
type input "1"
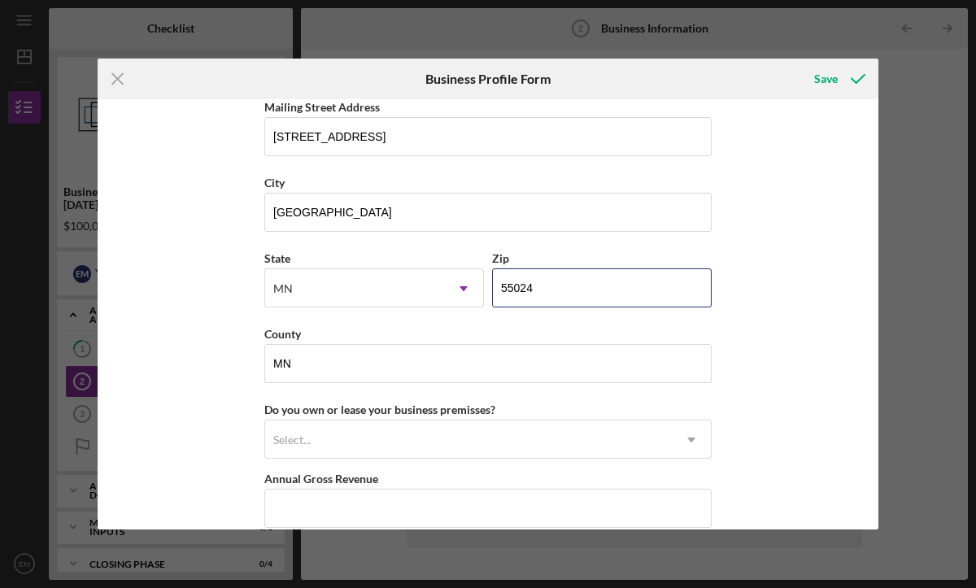
scroll to position [1369, 0]
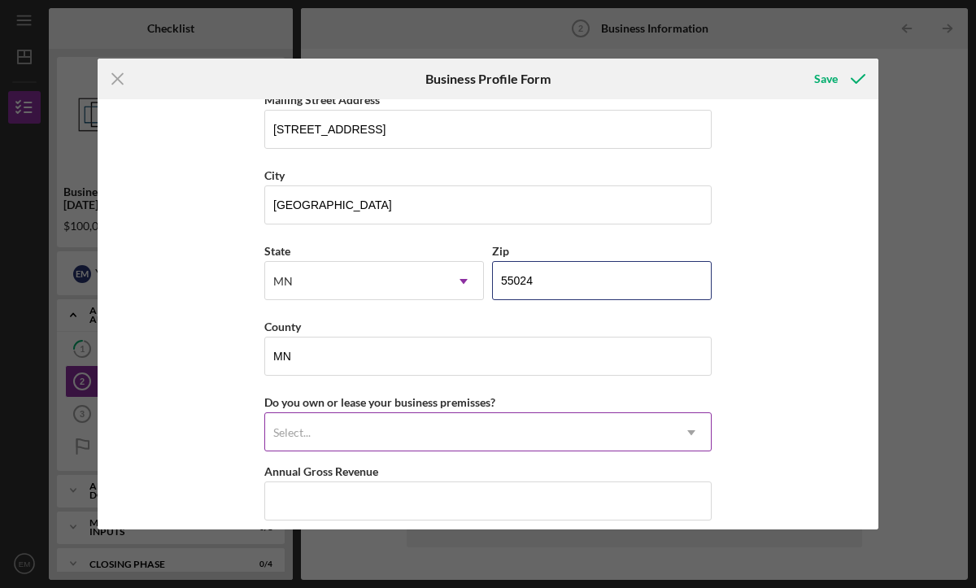
type input "55024"
click at [603, 440] on div "Select..." at bounding box center [468, 432] width 407 height 37
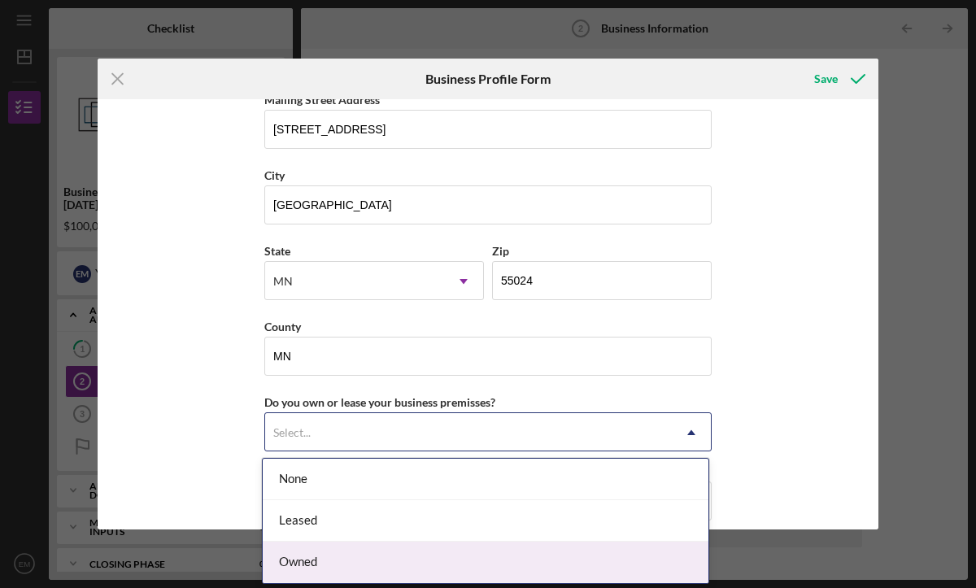
click at [395, 555] on div "Owned" at bounding box center [486, 562] width 446 height 41
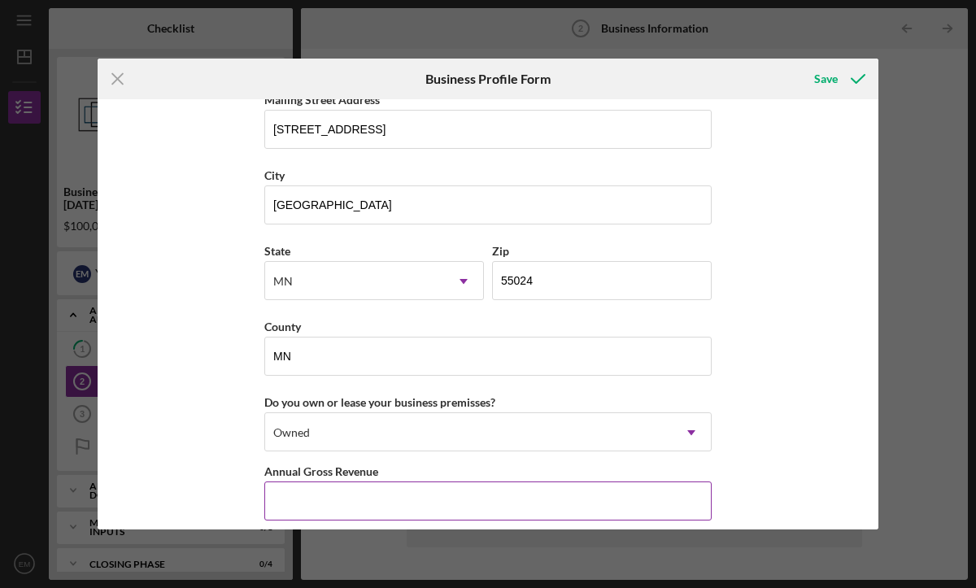
click at [388, 502] on input "Annual Gross Revenue" at bounding box center [487, 501] width 447 height 39
type input "$70,000"
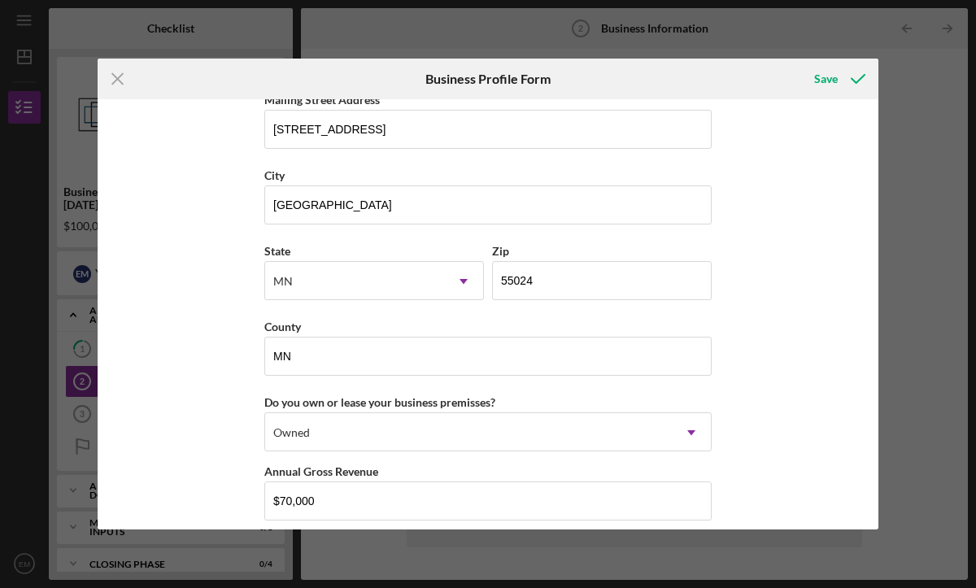
click at [756, 421] on div "Business Name Eden Photography & Event Decor L.L.C. DBA Eden's Party Supply Bus…" at bounding box center [488, 314] width 781 height 430
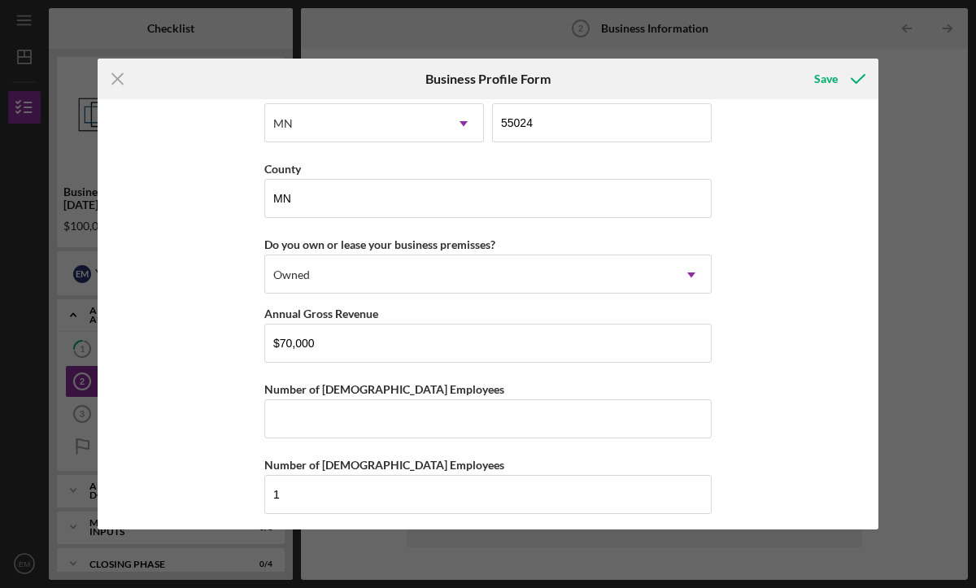
scroll to position [1529, 0]
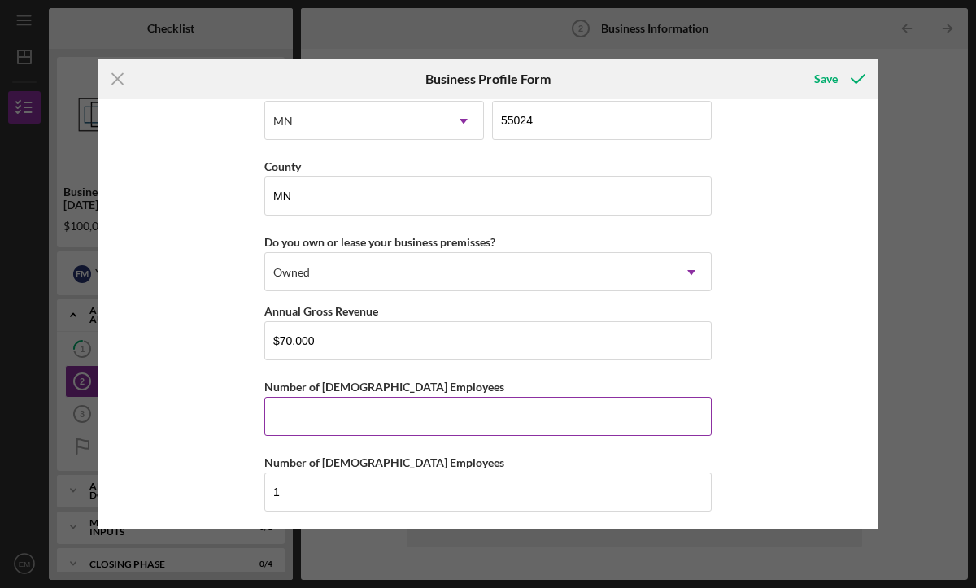
click at [600, 421] on input "Number of Full-Time Employees" at bounding box center [487, 416] width 447 height 39
type input "0"
click at [809, 469] on div "Business Name Eden Photography & Event Decor L.L.C. DBA Eden's Party Supply Bus…" at bounding box center [488, 314] width 781 height 430
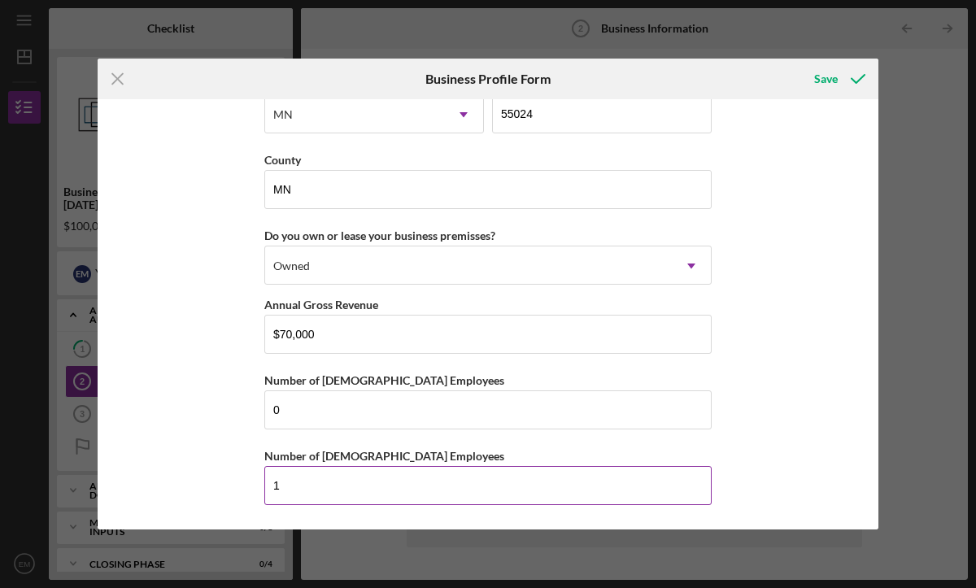
click at [380, 486] on input "1" at bounding box center [487, 485] width 447 height 39
click at [761, 430] on div "Business Name Eden Photography & Event Decor L.L.C. DBA Eden's Party Supply Bus…" at bounding box center [488, 314] width 781 height 430
drag, startPoint x: 297, startPoint y: 488, endPoint x: 246, endPoint y: 491, distance: 51.3
click at [246, 490] on div "Business Name Eden Photography & Event Decor L.L.C. DBA Eden's Party Supply Bus…" at bounding box center [488, 314] width 781 height 430
type input "0"
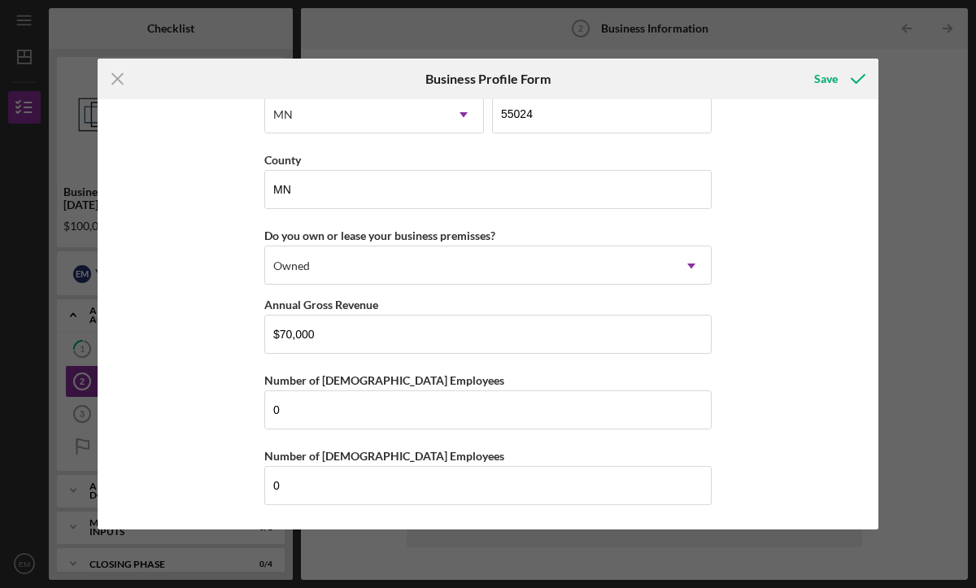
click at [807, 443] on div "Business Name Eden Photography & Event Decor L.L.C. DBA Eden's Party Supply Bus…" at bounding box center [488, 314] width 781 height 430
click at [304, 487] on input "0" at bounding box center [487, 485] width 447 height 39
type input "1"
click at [750, 424] on div "Business Name Eden Photography & Event Decor L.L.C. DBA Eden's Party Supply Bus…" at bounding box center [488, 314] width 781 height 430
click at [375, 480] on input "1" at bounding box center [487, 485] width 447 height 39
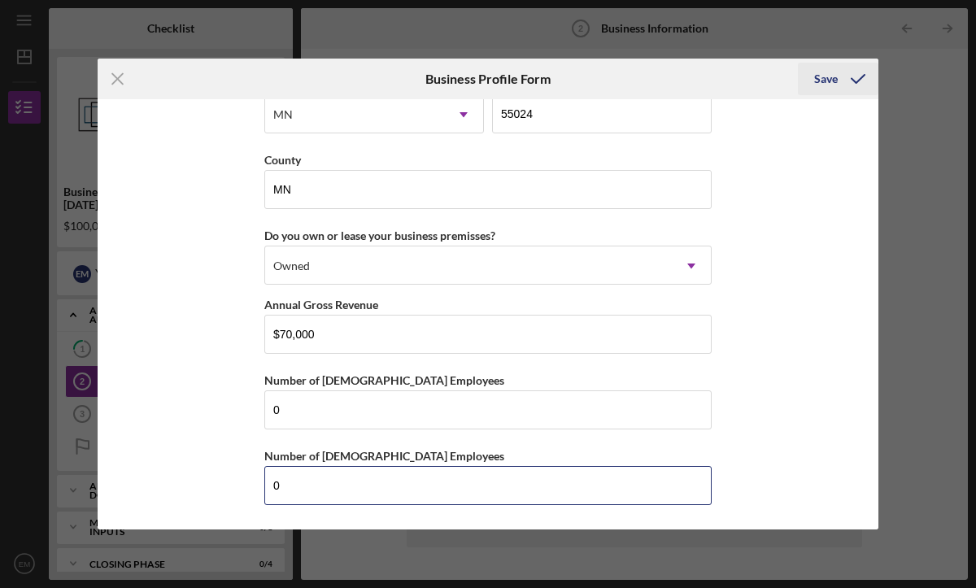
type input "0"
click at [819, 79] on div "Save" at bounding box center [826, 79] width 24 height 33
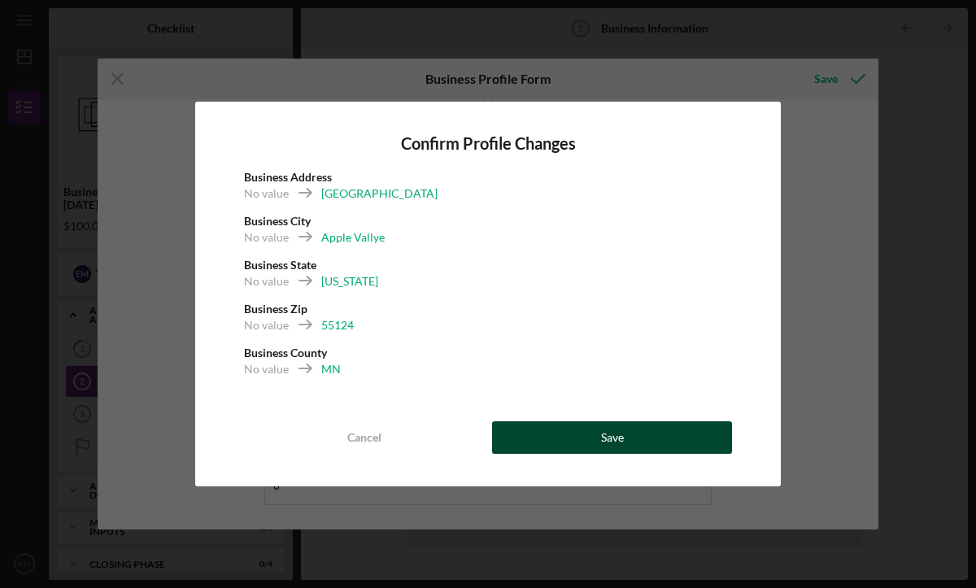
click at [654, 443] on button "Save" at bounding box center [612, 437] width 240 height 33
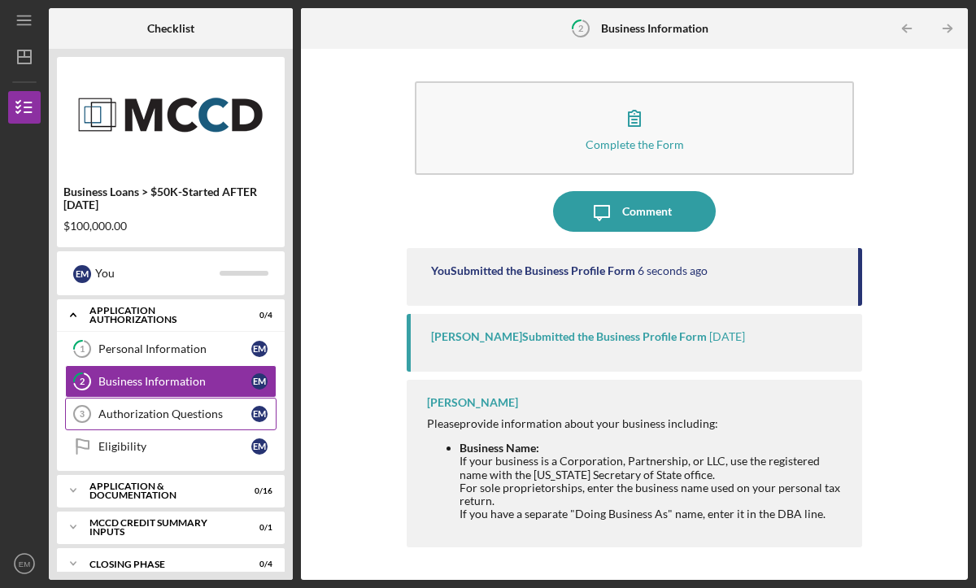
click at [164, 414] on div "Authorization Questions" at bounding box center [174, 414] width 153 height 13
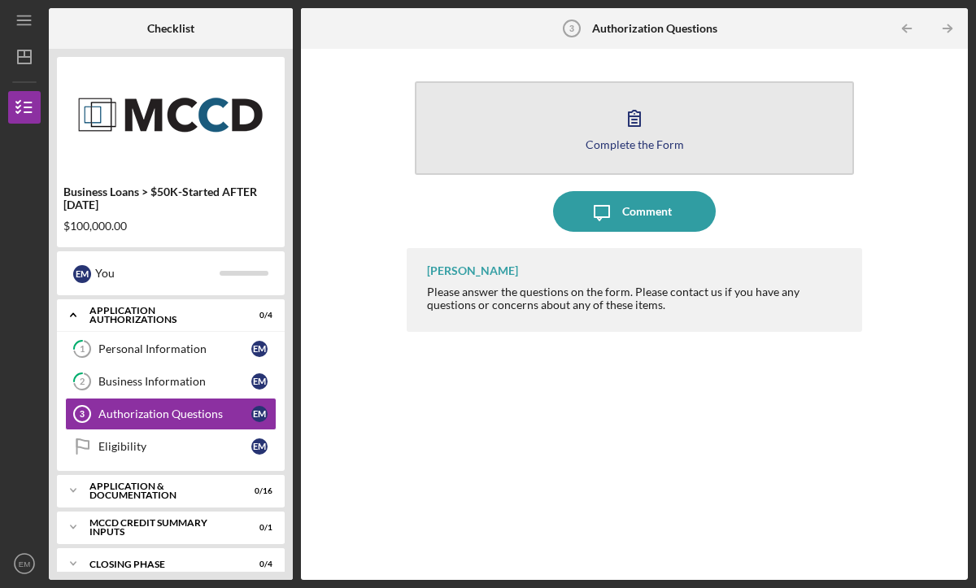
click at [656, 143] on div "Complete the Form" at bounding box center [635, 144] width 98 height 12
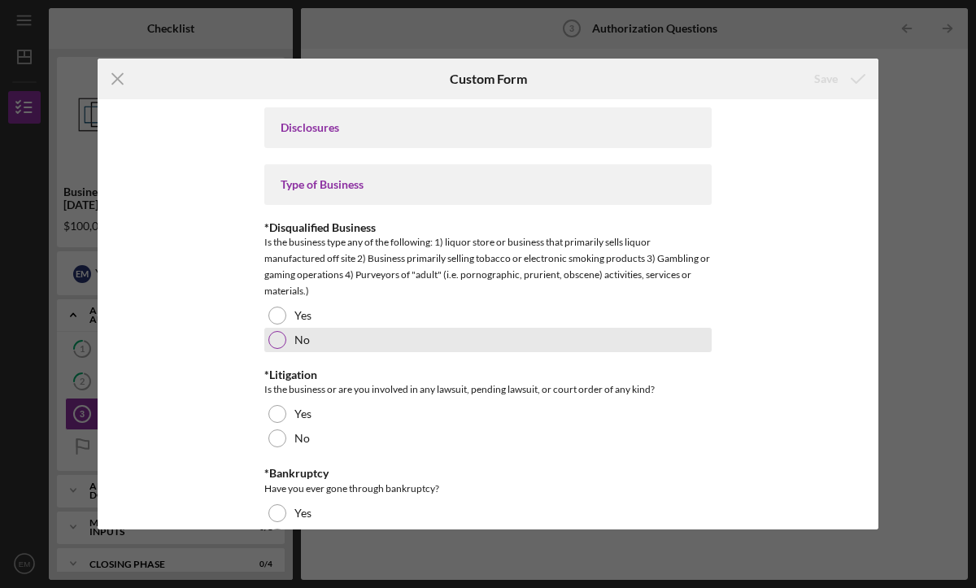
click at [278, 342] on div at bounding box center [277, 340] width 18 height 18
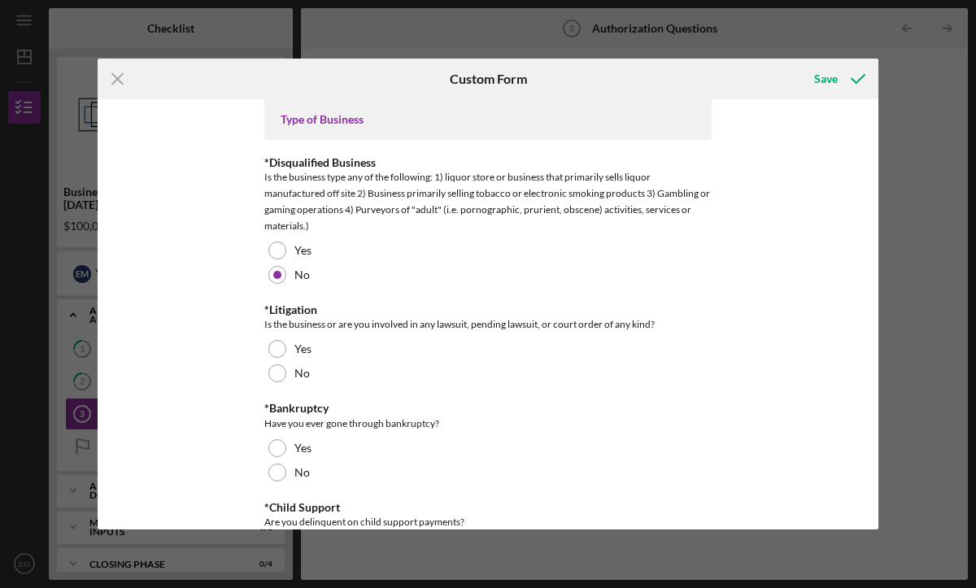
scroll to position [67, 0]
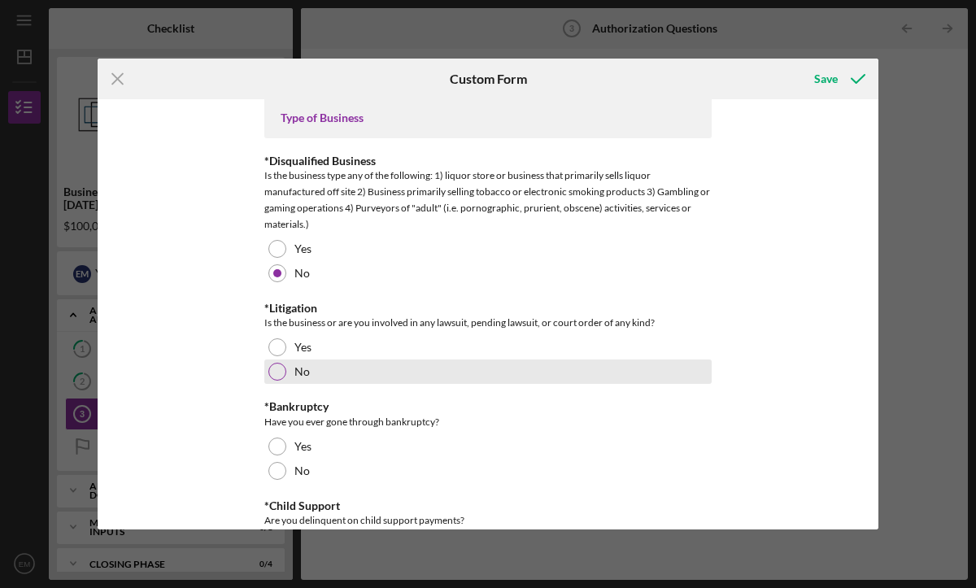
click at [275, 373] on div at bounding box center [277, 372] width 18 height 18
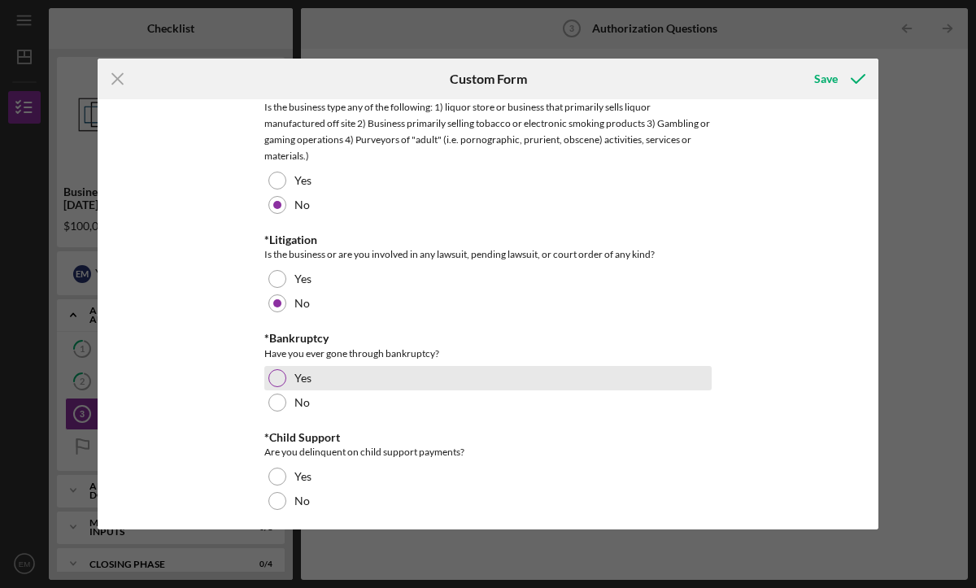
scroll to position [139, 0]
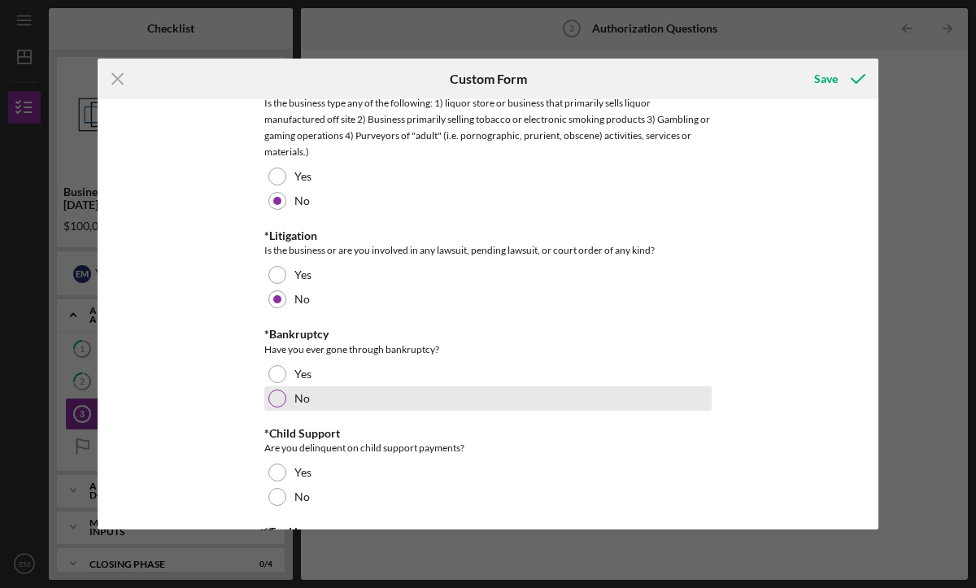
click at [271, 397] on div at bounding box center [277, 399] width 18 height 18
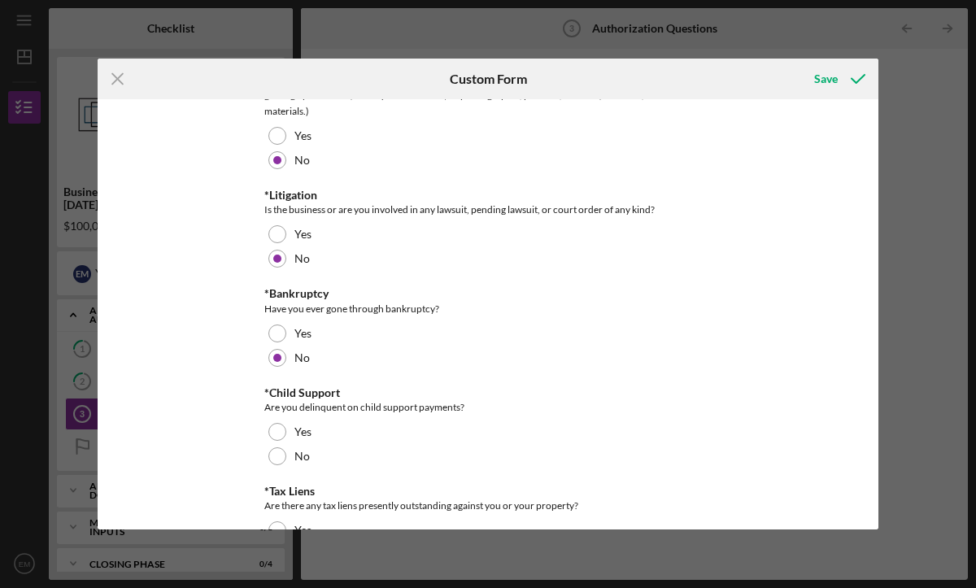
scroll to position [207, 0]
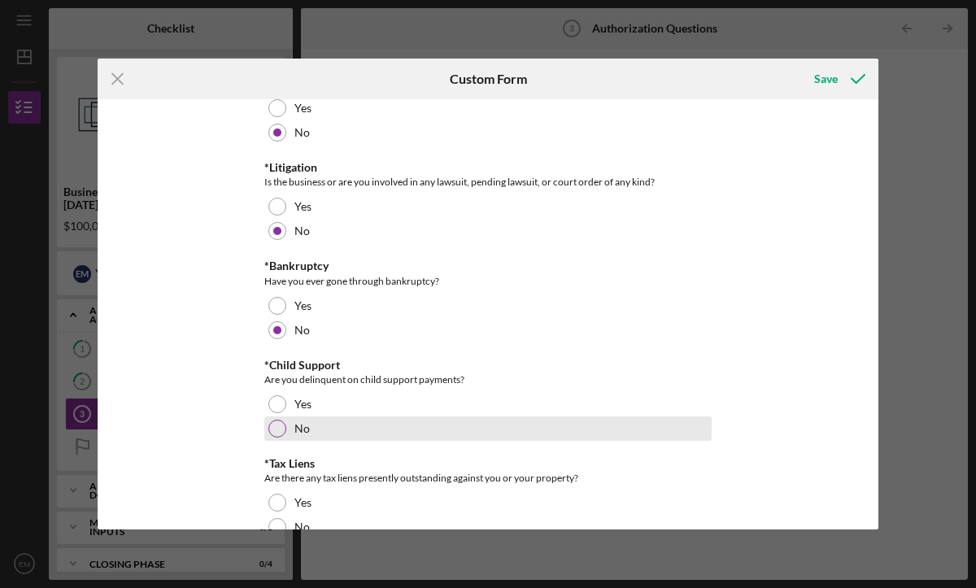
click at [280, 432] on div at bounding box center [277, 429] width 18 height 18
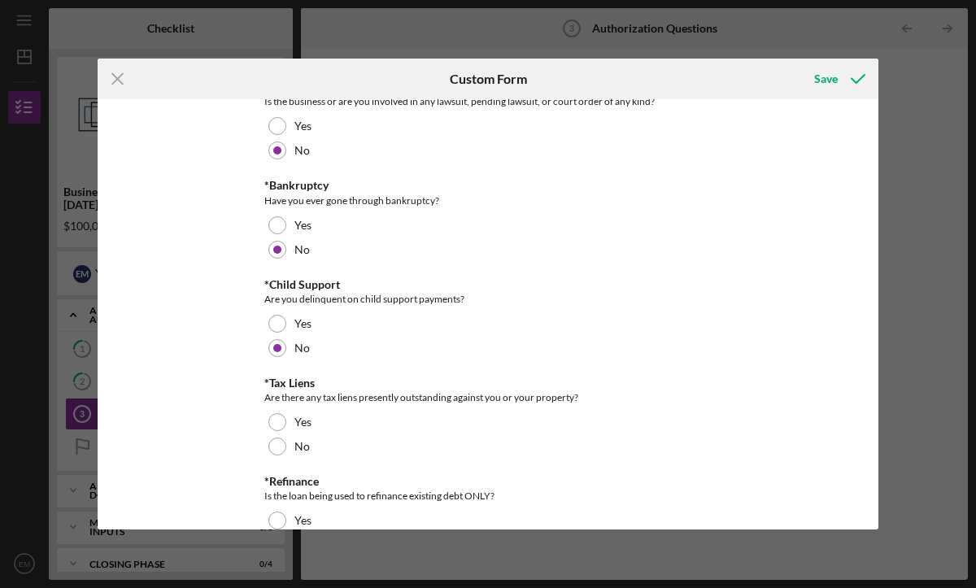
scroll to position [291, 0]
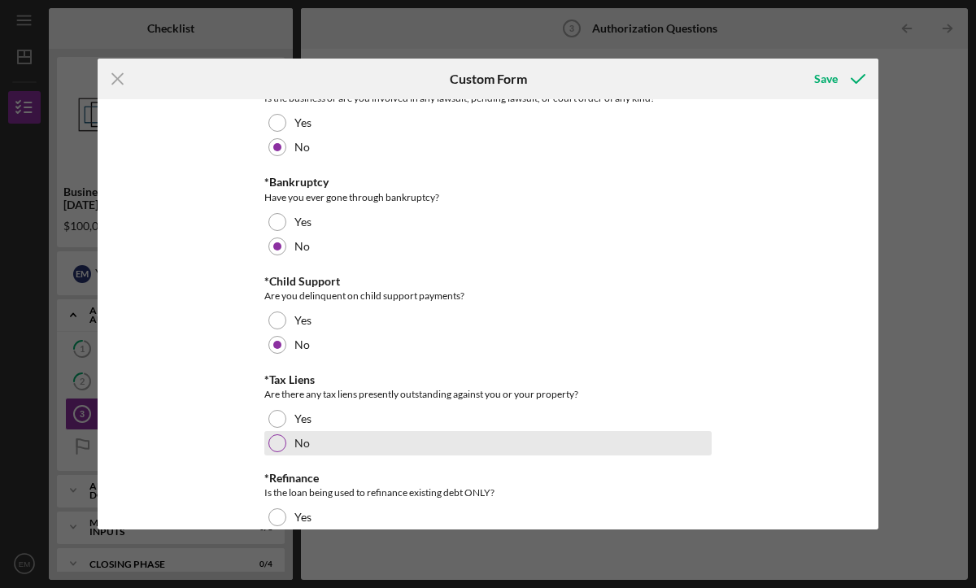
click at [277, 446] on div at bounding box center [277, 443] width 18 height 18
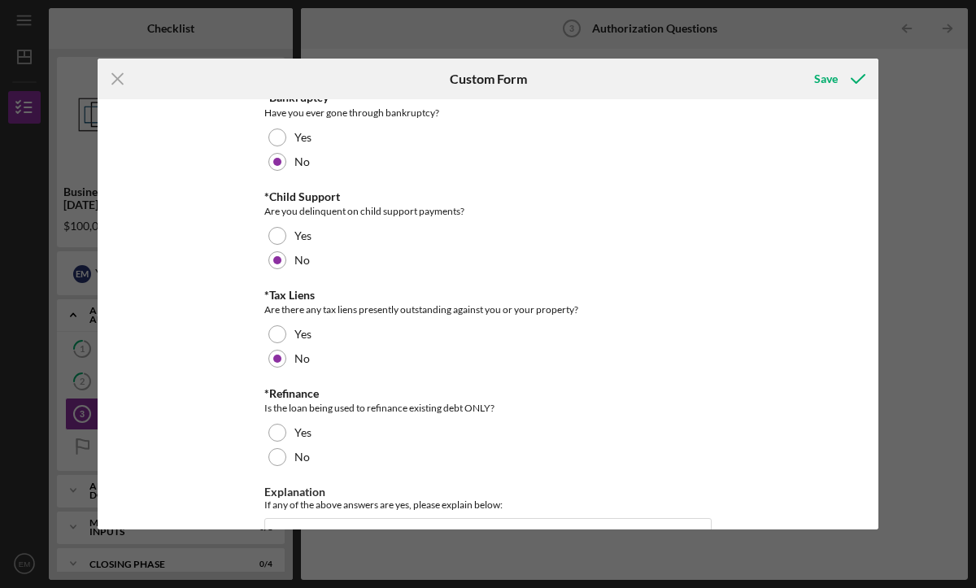
scroll to position [382, 0]
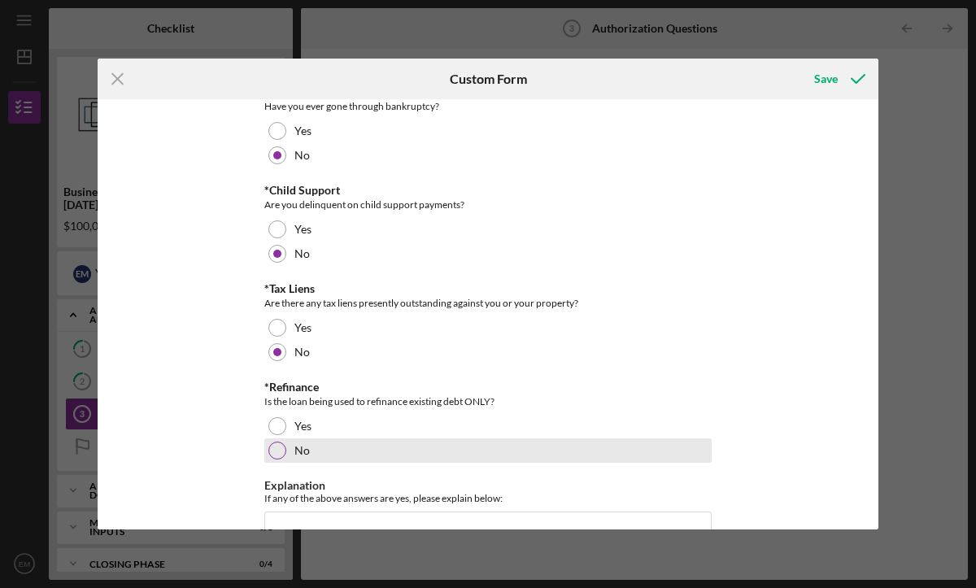
click at [273, 452] on div at bounding box center [277, 451] width 18 height 18
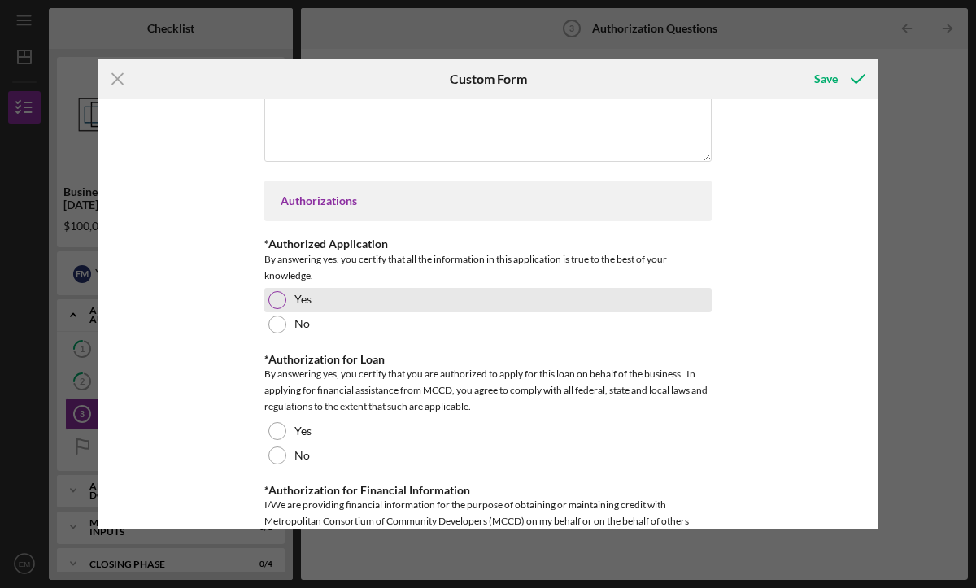
scroll to position [812, 0]
click at [275, 303] on div at bounding box center [277, 299] width 18 height 18
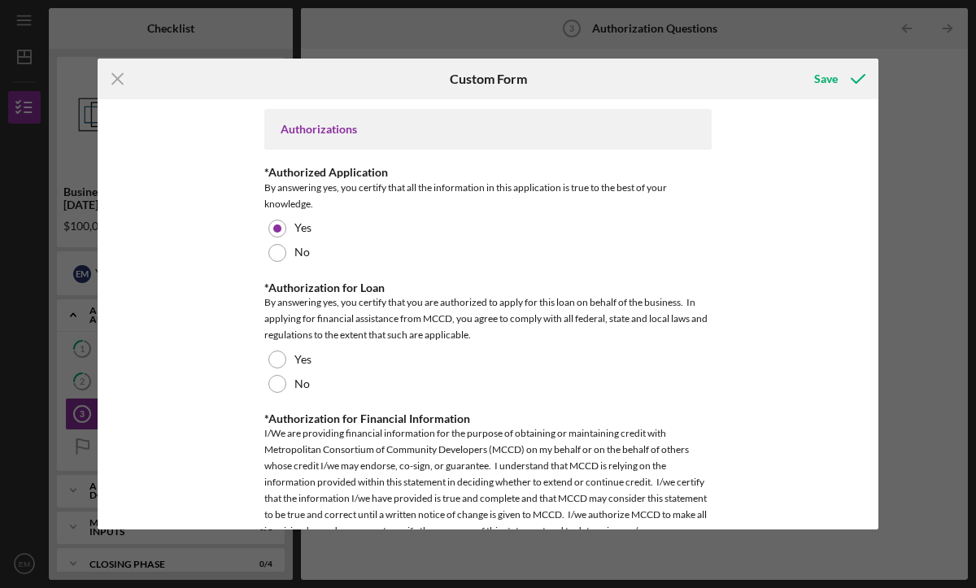
scroll to position [883, 0]
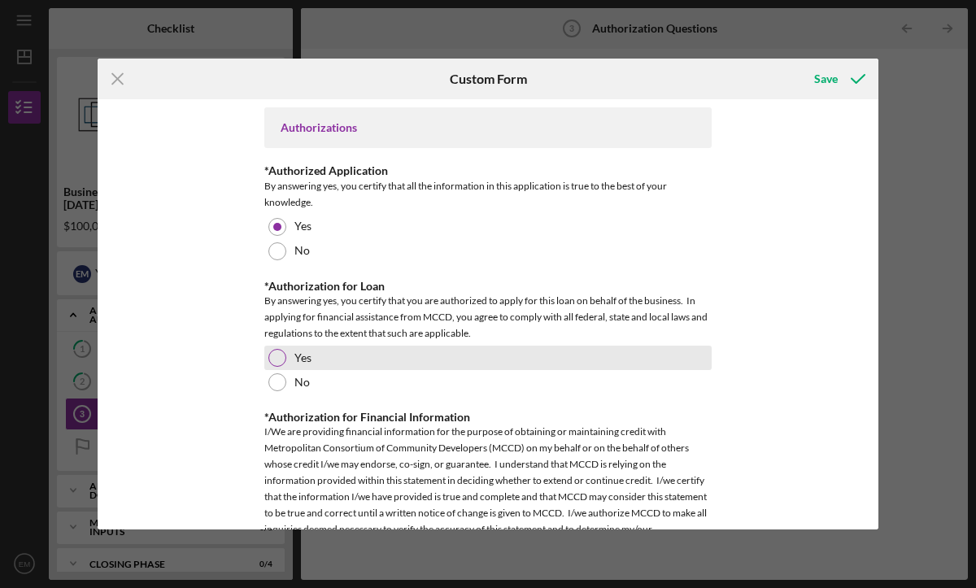
click at [274, 353] on div at bounding box center [277, 358] width 18 height 18
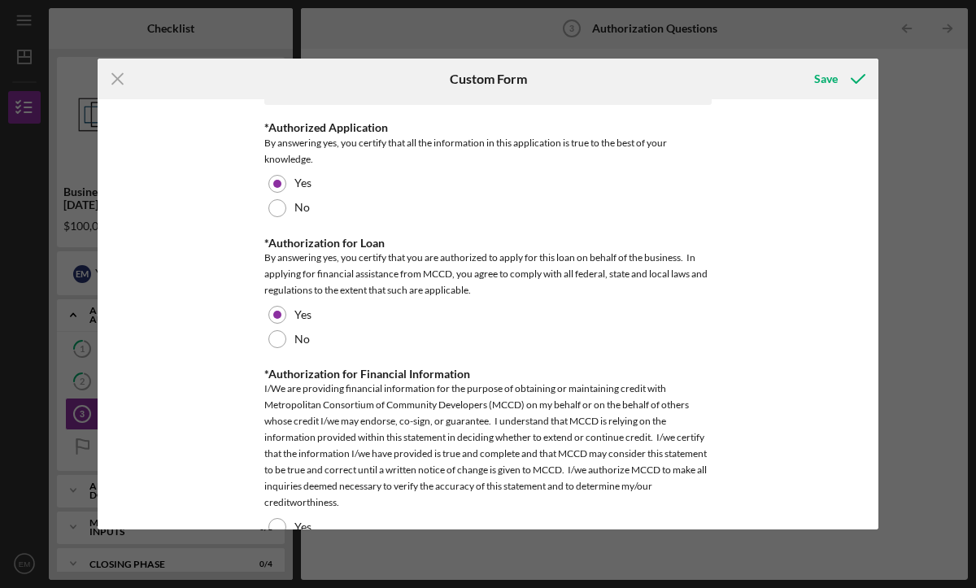
scroll to position [984, 0]
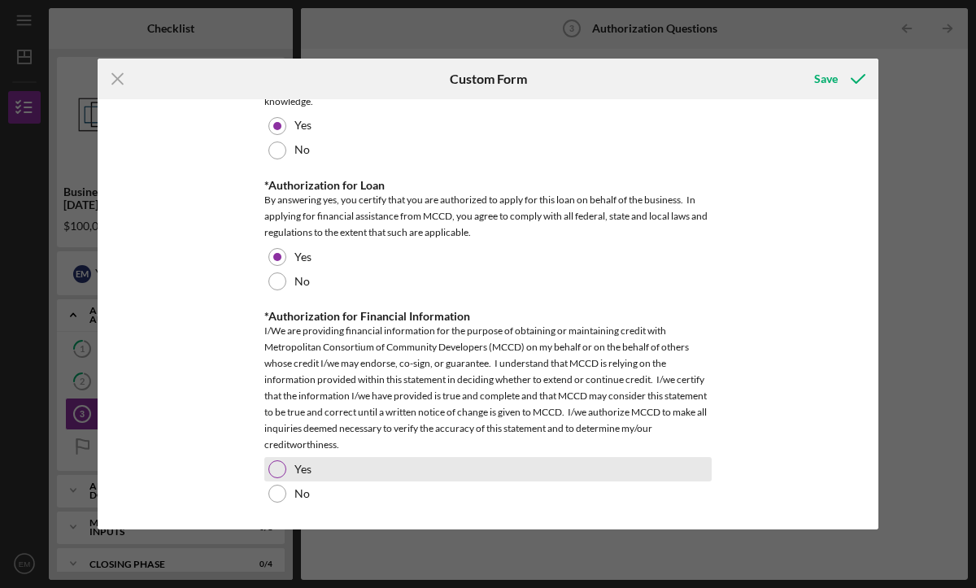
click at [280, 469] on div at bounding box center [277, 469] width 18 height 18
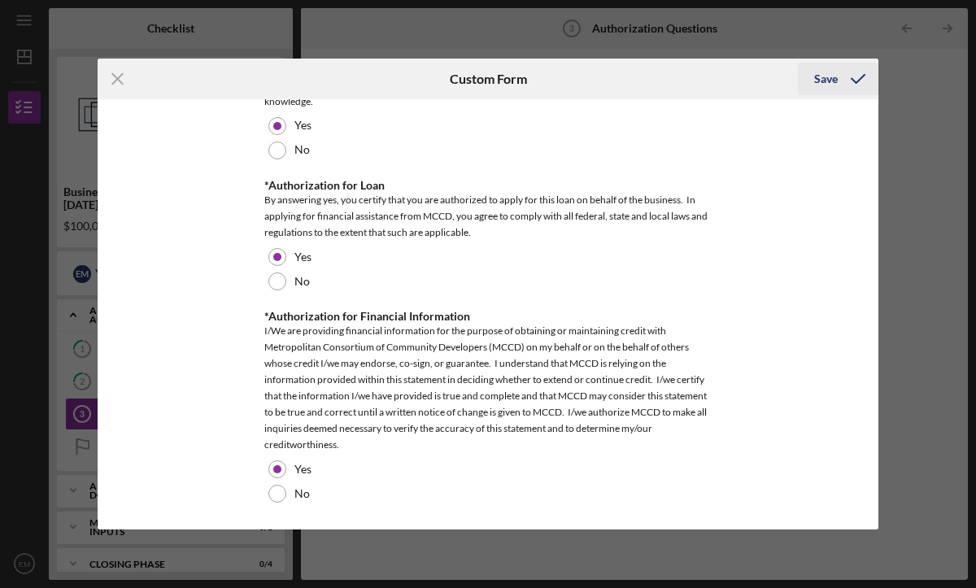
click at [826, 73] on div "Save" at bounding box center [826, 79] width 24 height 33
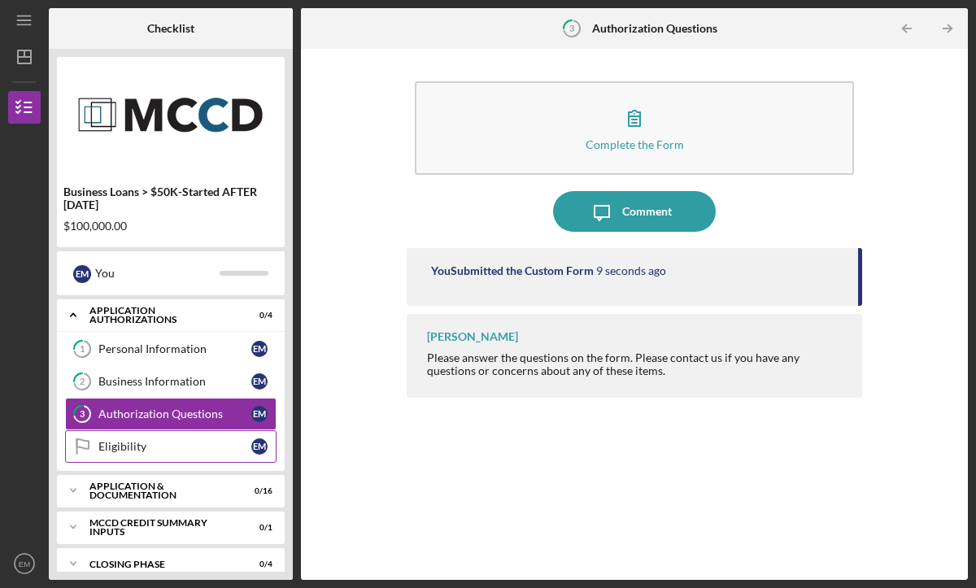
click at [166, 448] on div "Eligibility" at bounding box center [174, 446] width 153 height 13
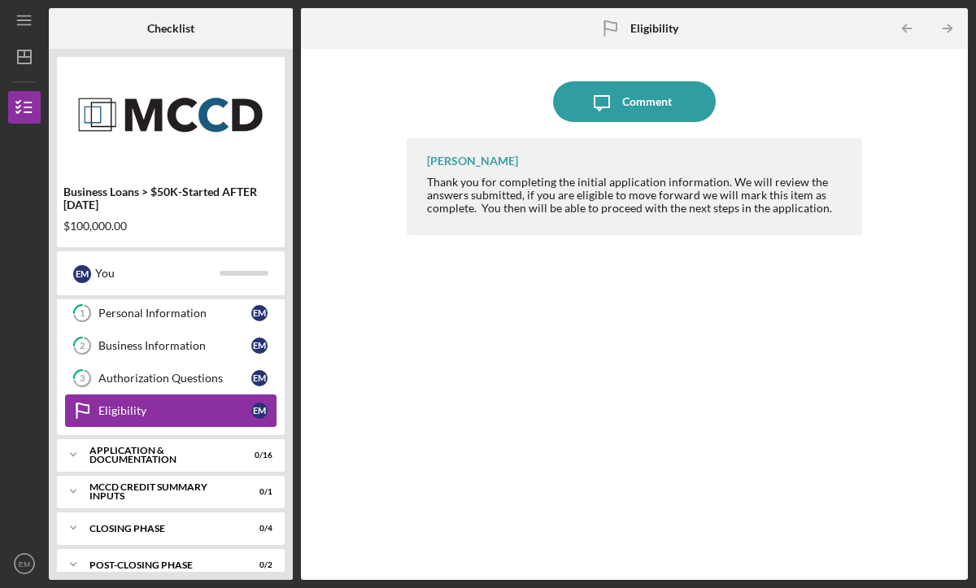
scroll to position [54, 0]
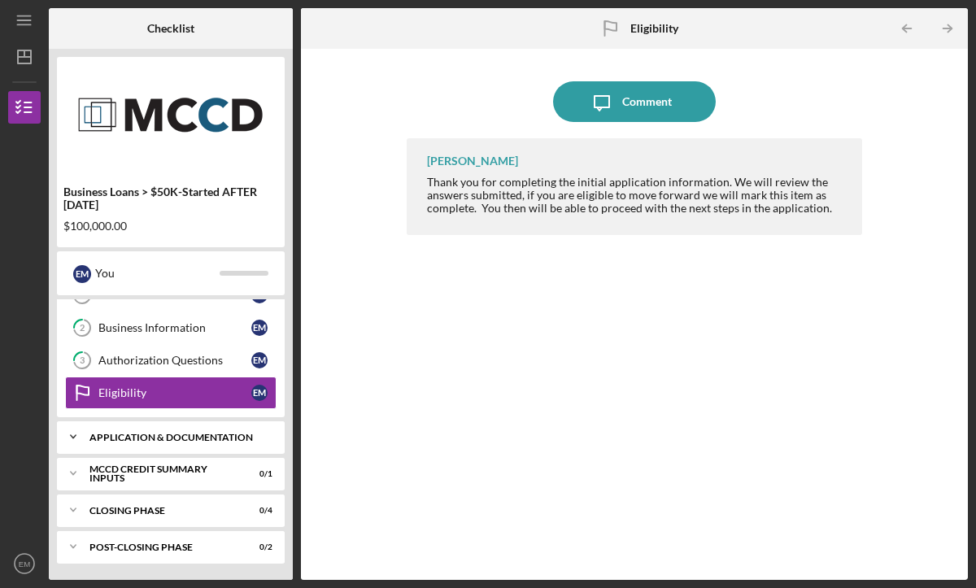
click at [144, 435] on div "Application & Documentation" at bounding box center [176, 438] width 175 height 10
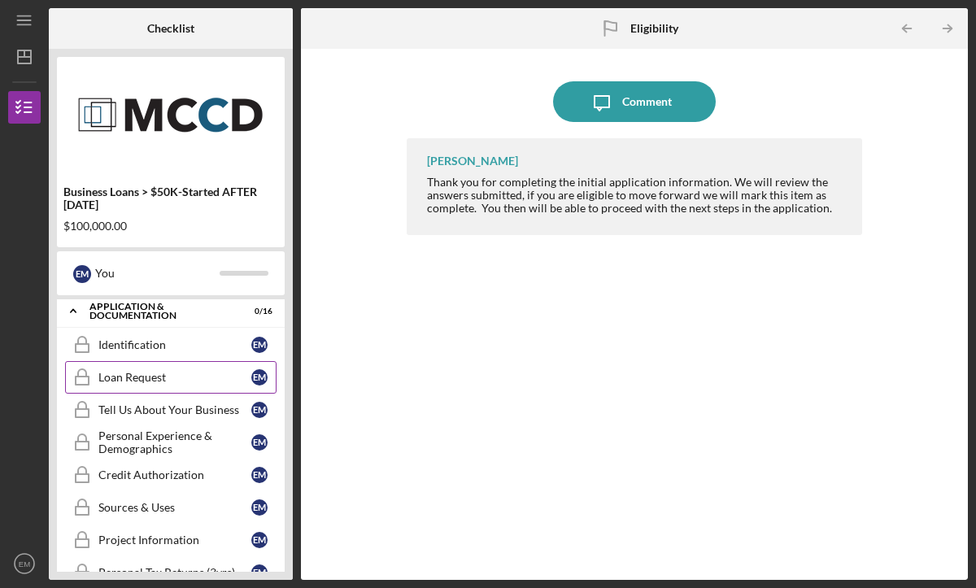
scroll to position [0, 0]
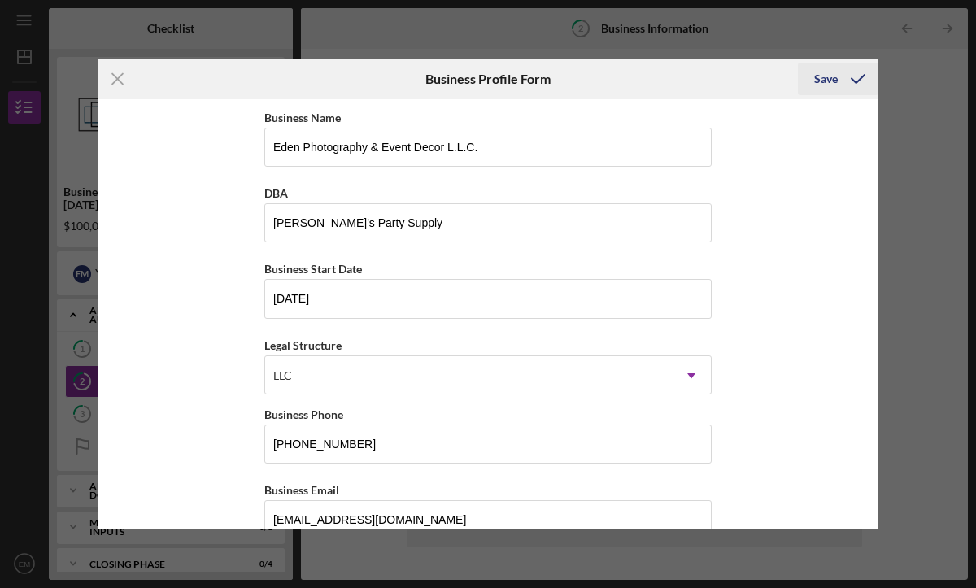
click at [831, 74] on div "Save" at bounding box center [826, 79] width 24 height 33
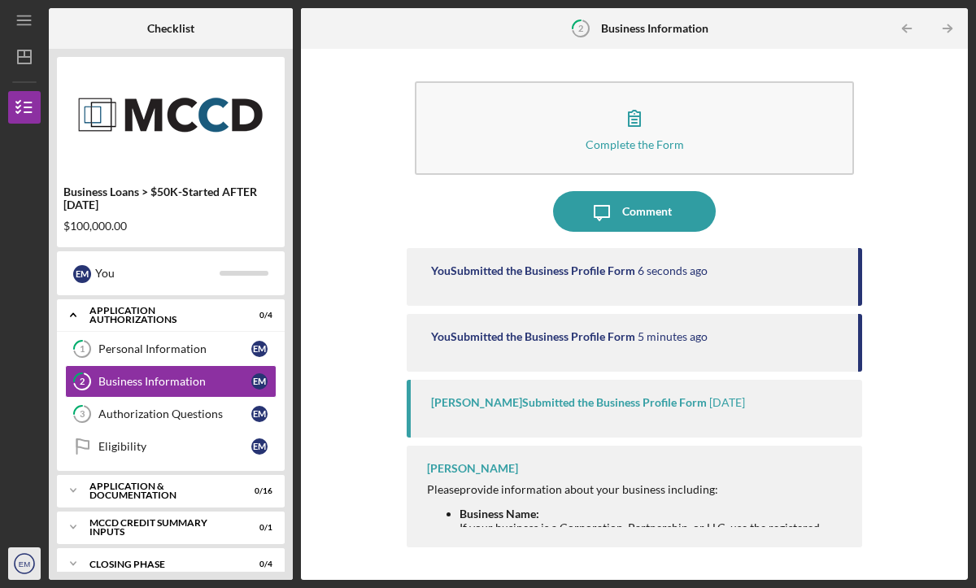
click at [24, 564] on text "EM" at bounding box center [24, 564] width 11 height 9
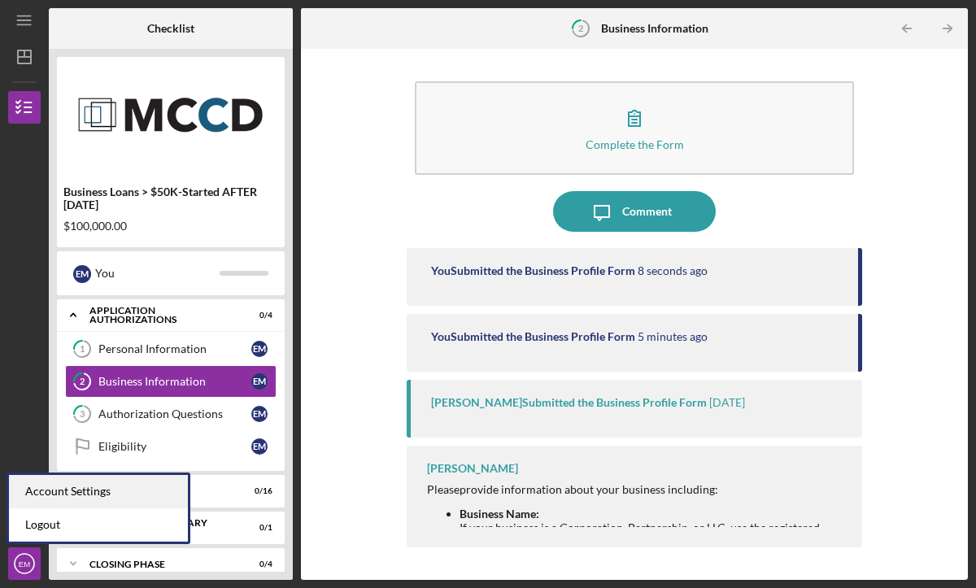
click at [65, 489] on div "Account Settings" at bounding box center [98, 491] width 179 height 33
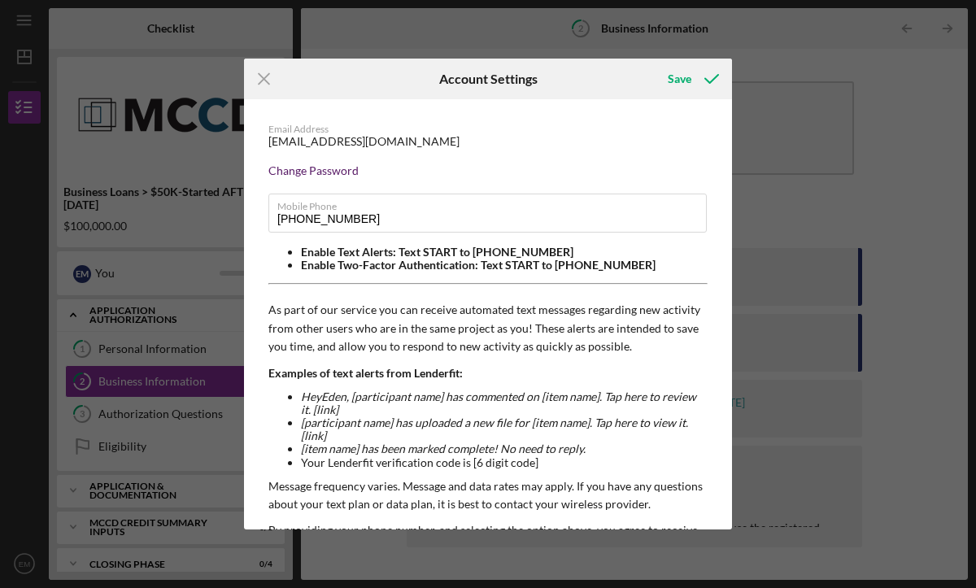
click at [338, 170] on div "Change Password" at bounding box center [487, 170] width 439 height 13
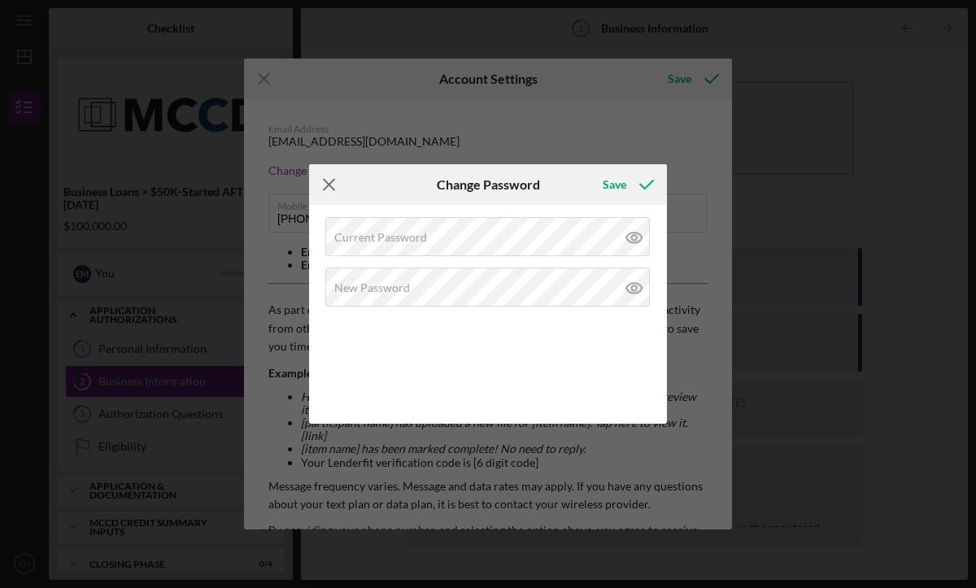
click at [327, 182] on line at bounding box center [329, 185] width 11 height 11
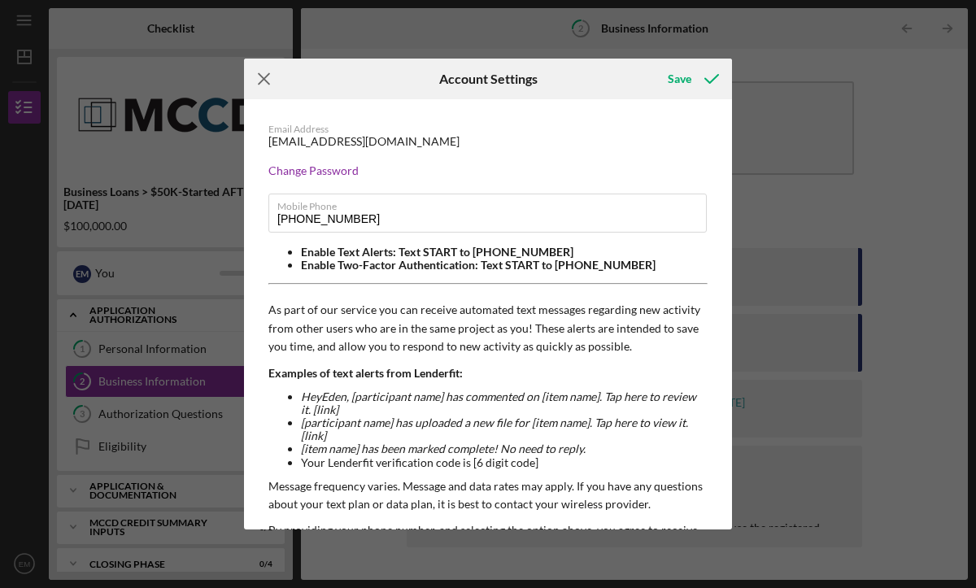
click at [265, 82] on icon "Icon/Menu Close" at bounding box center [264, 79] width 41 height 41
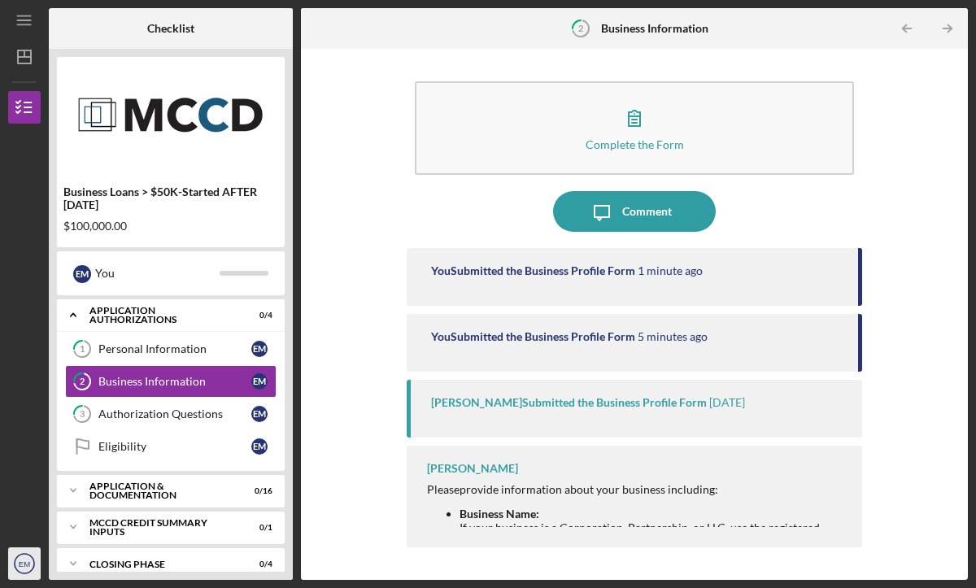
click at [27, 565] on text "EM" at bounding box center [24, 564] width 11 height 9
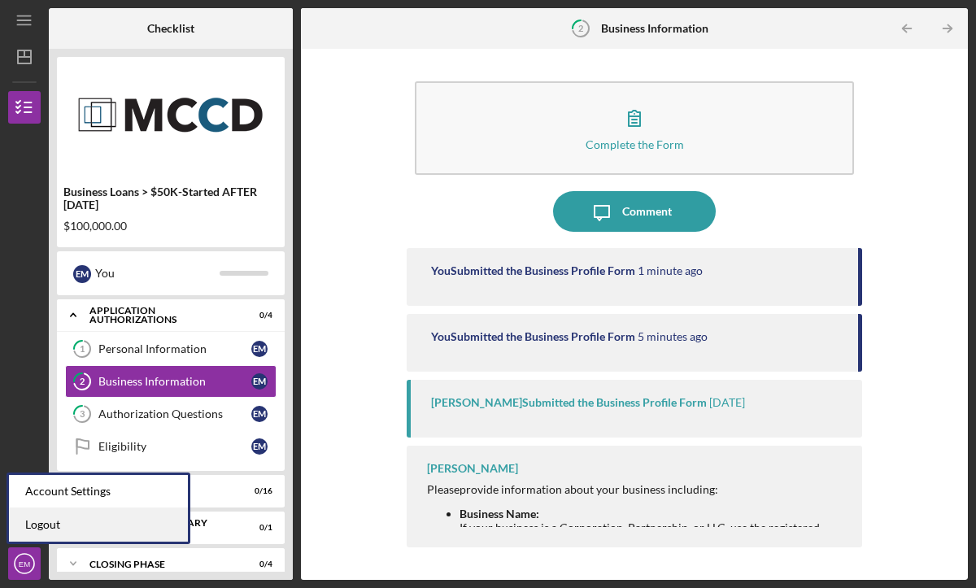
click at [58, 523] on link "Logout" at bounding box center [98, 524] width 179 height 33
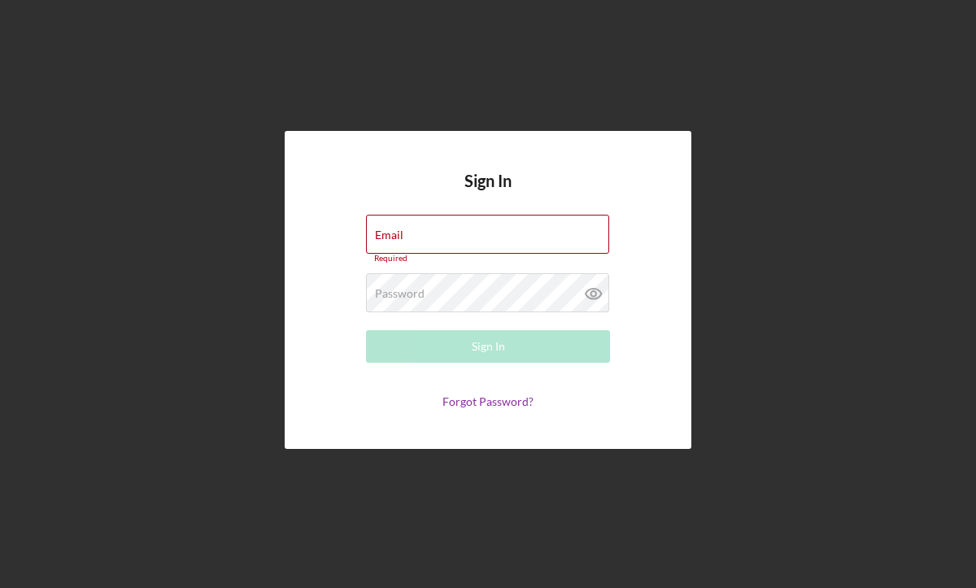
type input "[EMAIL_ADDRESS][DOMAIN_NAME]"
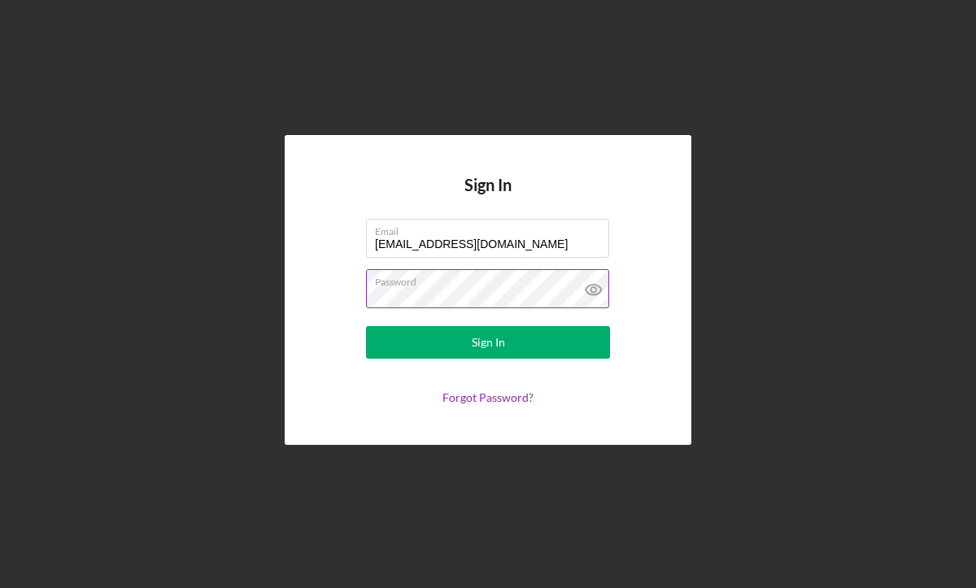
click at [595, 290] on icon at bounding box center [593, 289] width 5 height 5
click at [501, 48] on div "Sign In Email [EMAIL_ADDRESS][DOMAIN_NAME] Password Sign In Forgot Password?" at bounding box center [488, 290] width 960 height 580
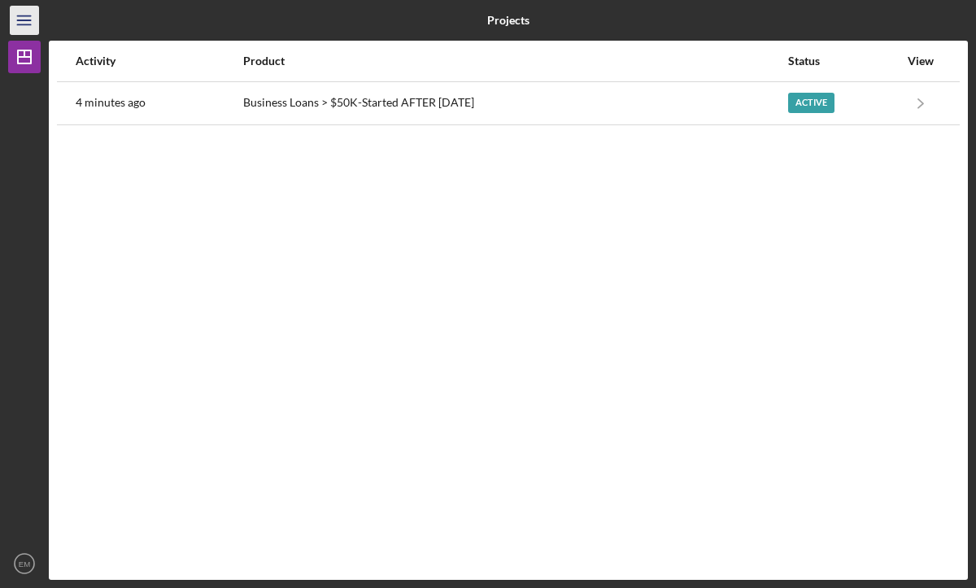
click at [28, 21] on icon "Icon/Menu" at bounding box center [25, 20] width 37 height 37
